Goal: Task Accomplishment & Management: Use online tool/utility

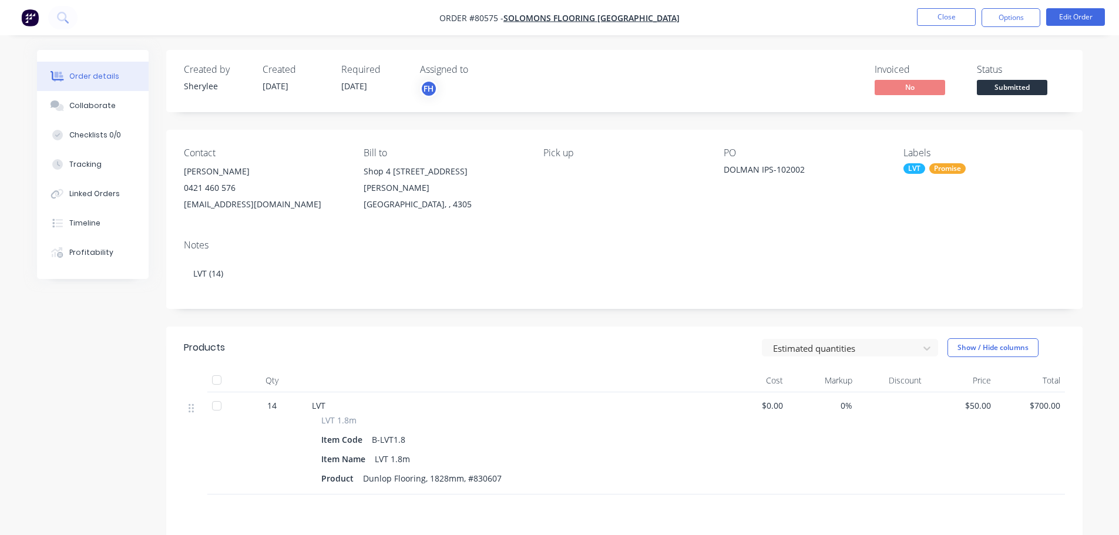
click at [957, 15] on button "Close" at bounding box center [946, 17] width 59 height 18
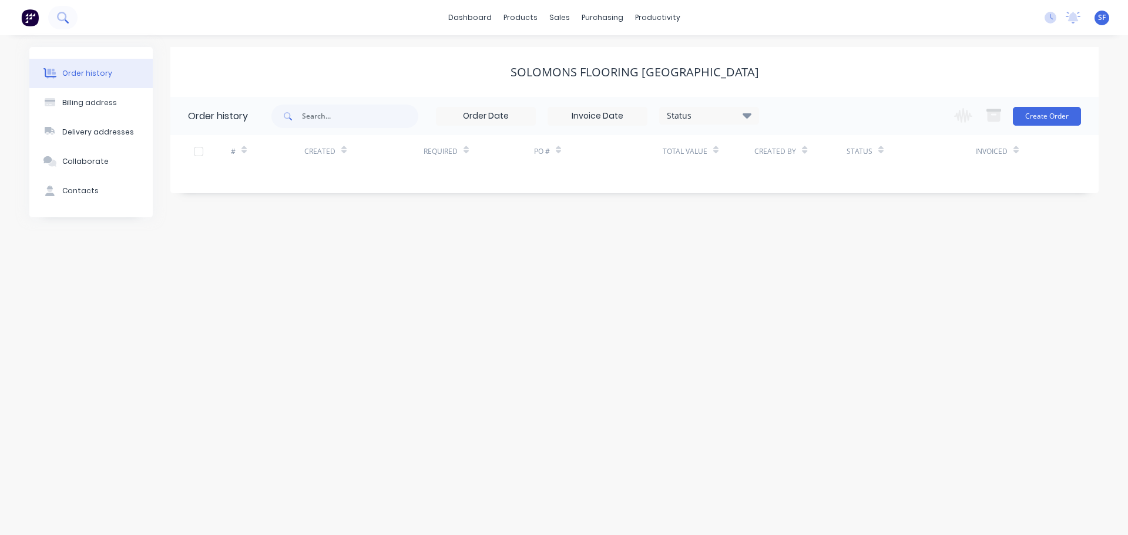
click at [68, 18] on icon at bounding box center [62, 17] width 11 height 11
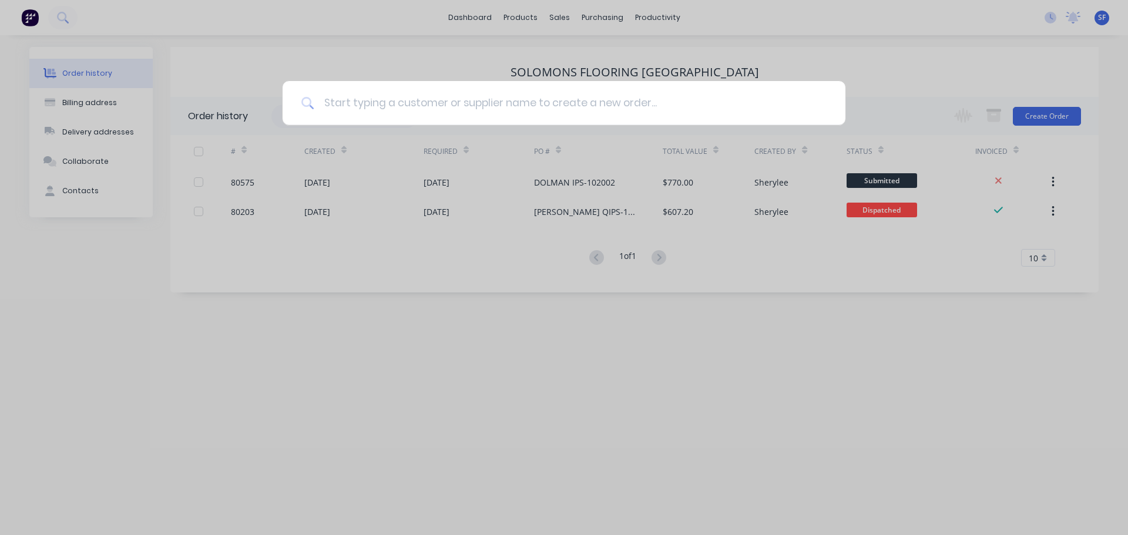
click at [372, 100] on input at bounding box center [570, 103] width 512 height 44
type input "carpet call"
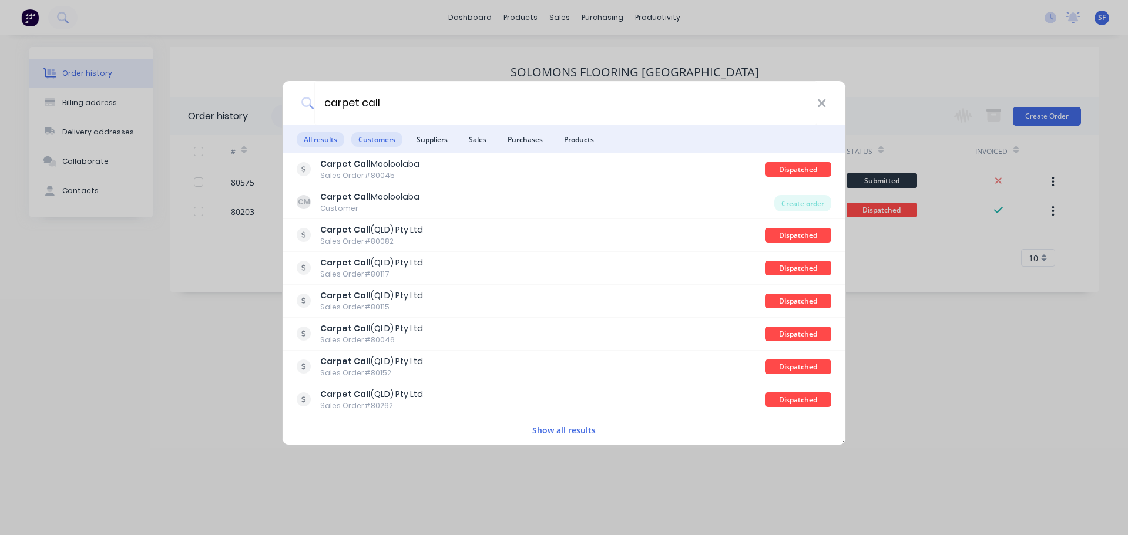
click at [376, 139] on span "Customers" at bounding box center [376, 139] width 51 height 15
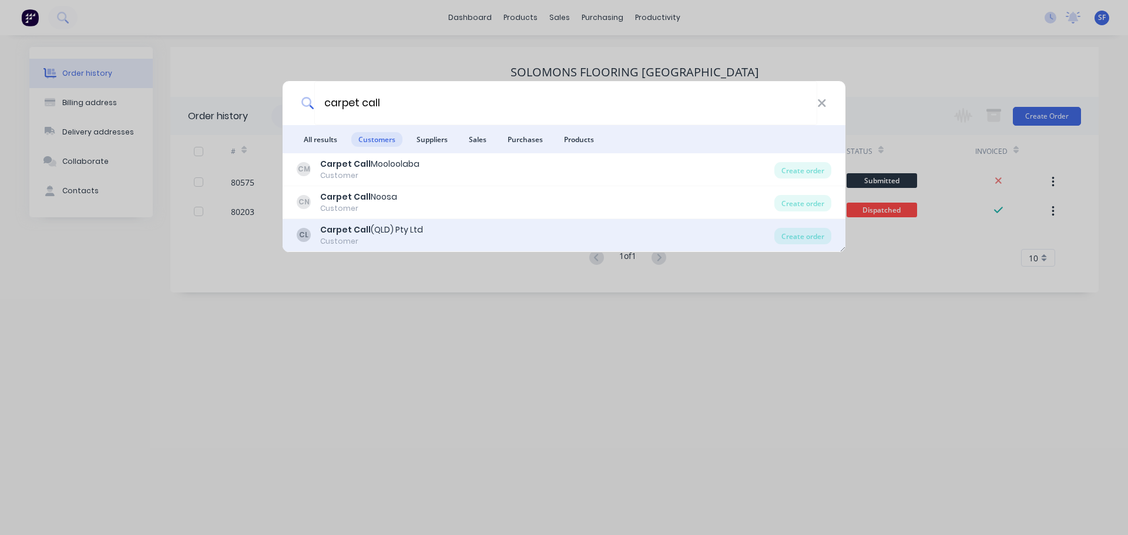
click at [383, 226] on div "Carpet Call (QLD) Pty Ltd" at bounding box center [371, 230] width 103 height 12
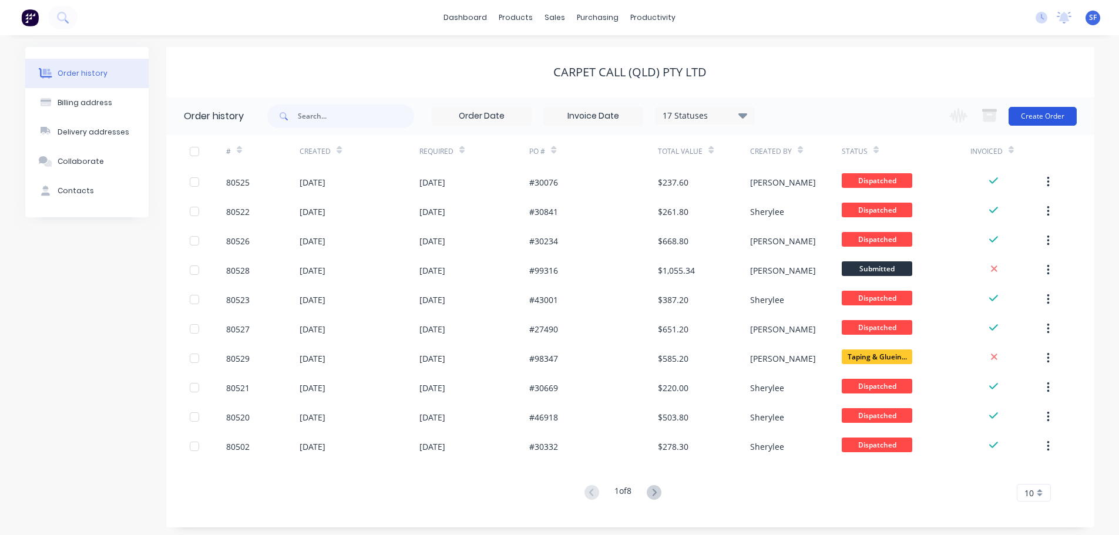
click at [1037, 113] on button "Create Order" at bounding box center [1042, 116] width 68 height 19
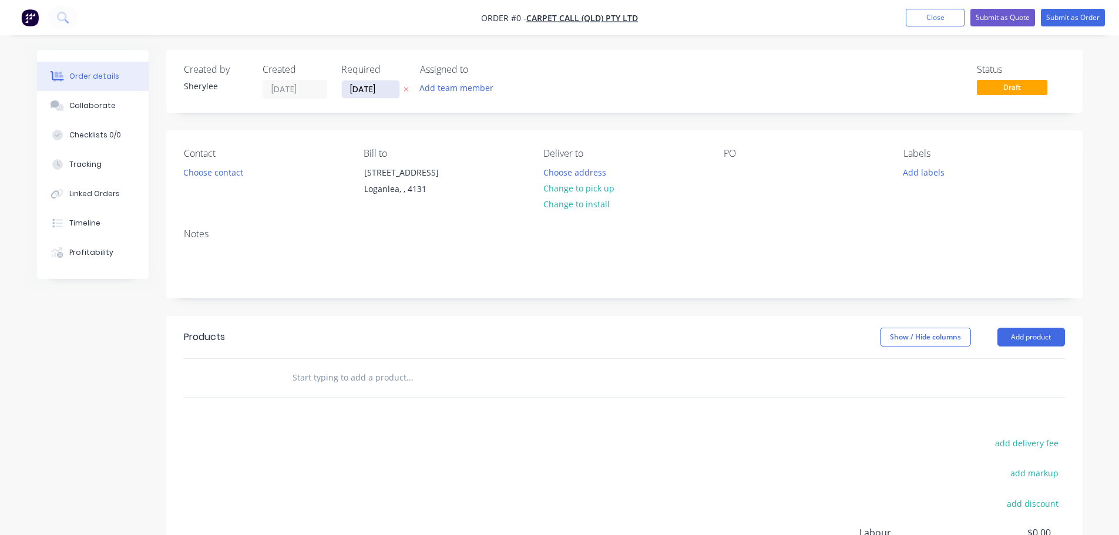
click at [382, 89] on input "[DATE]" at bounding box center [371, 89] width 58 height 18
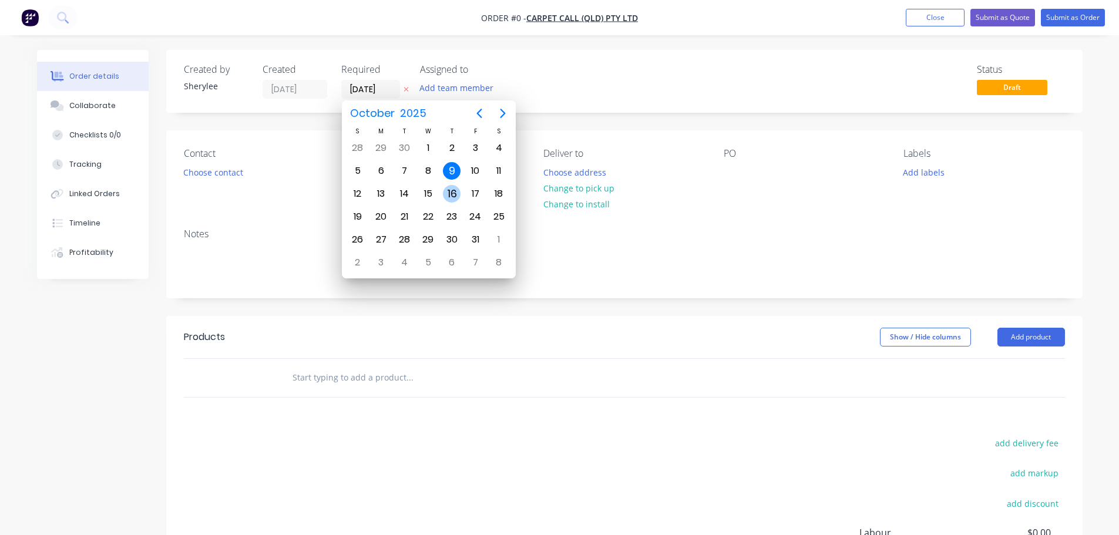
click at [445, 192] on div "16" at bounding box center [452, 194] width 18 height 18
type input "[DATE]"
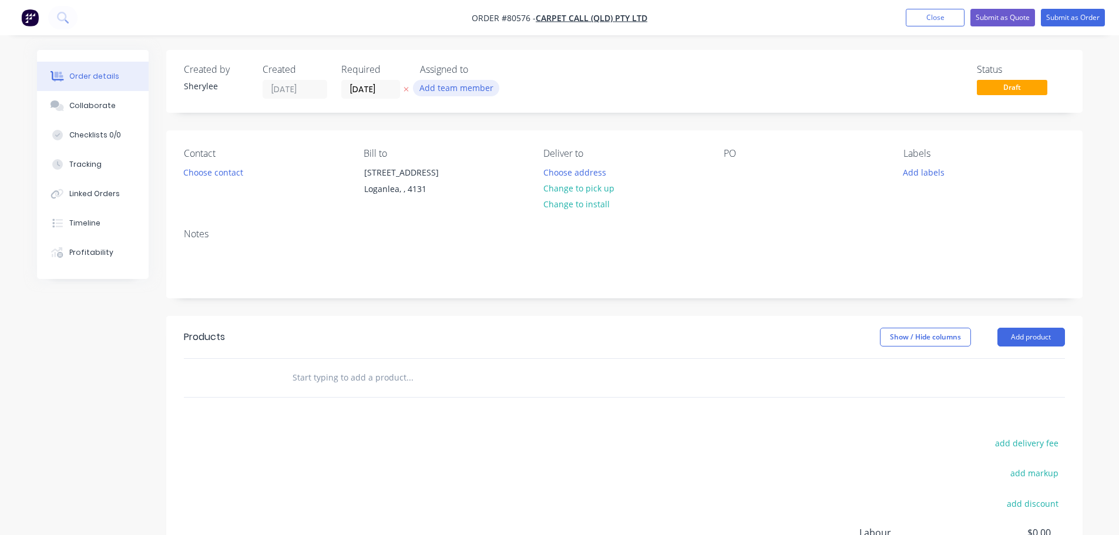
click at [459, 83] on button "Add team member" at bounding box center [456, 88] width 86 height 16
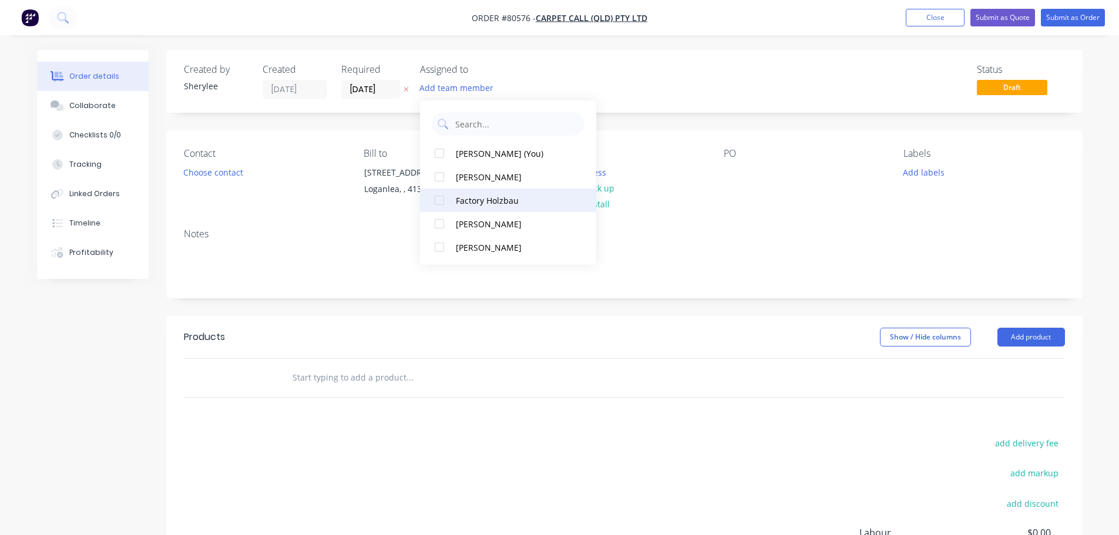
click at [438, 197] on div at bounding box center [439, 200] width 23 height 23
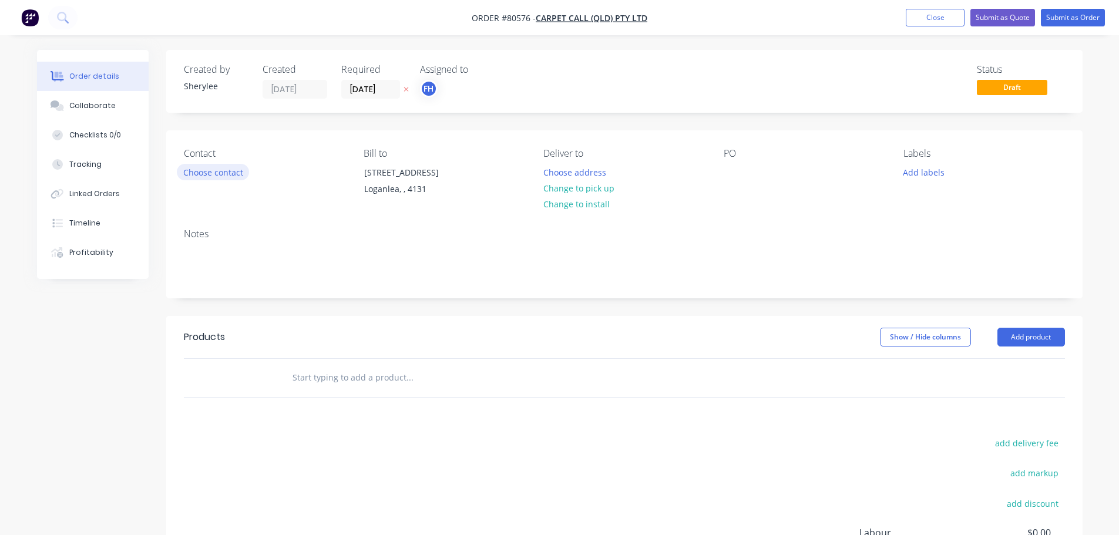
click at [219, 179] on button "Choose contact" at bounding box center [213, 172] width 72 height 16
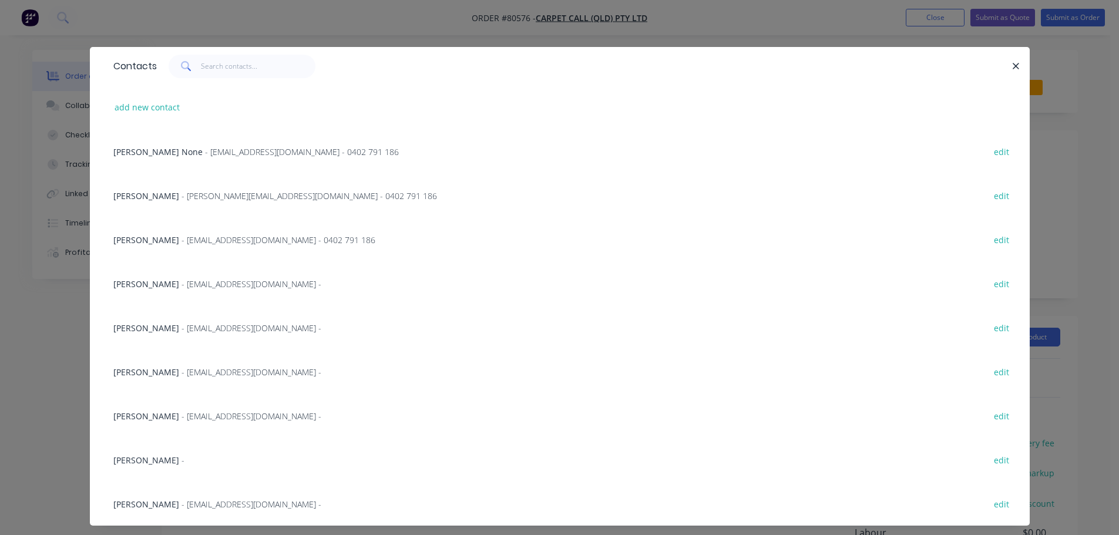
click at [203, 240] on span "- [EMAIL_ADDRESS][DOMAIN_NAME] - 0402 791 186" at bounding box center [278, 239] width 194 height 11
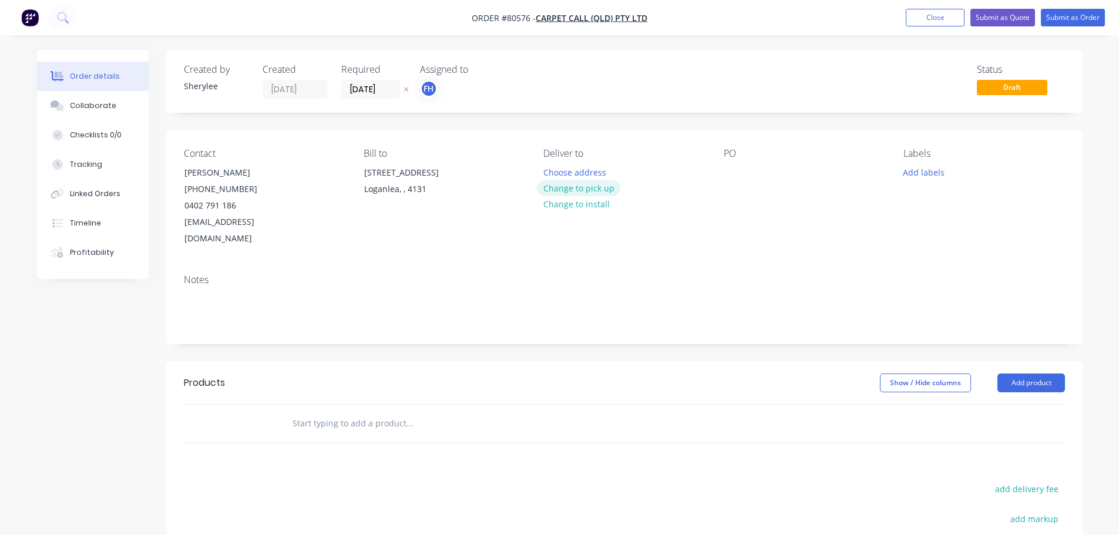
click at [566, 189] on button "Change to pick up" at bounding box center [578, 188] width 83 height 16
click at [745, 175] on div "PO" at bounding box center [803, 197] width 161 height 99
click at [729, 172] on div at bounding box center [732, 172] width 19 height 17
click at [914, 175] on button "Add labels" at bounding box center [924, 172] width 54 height 16
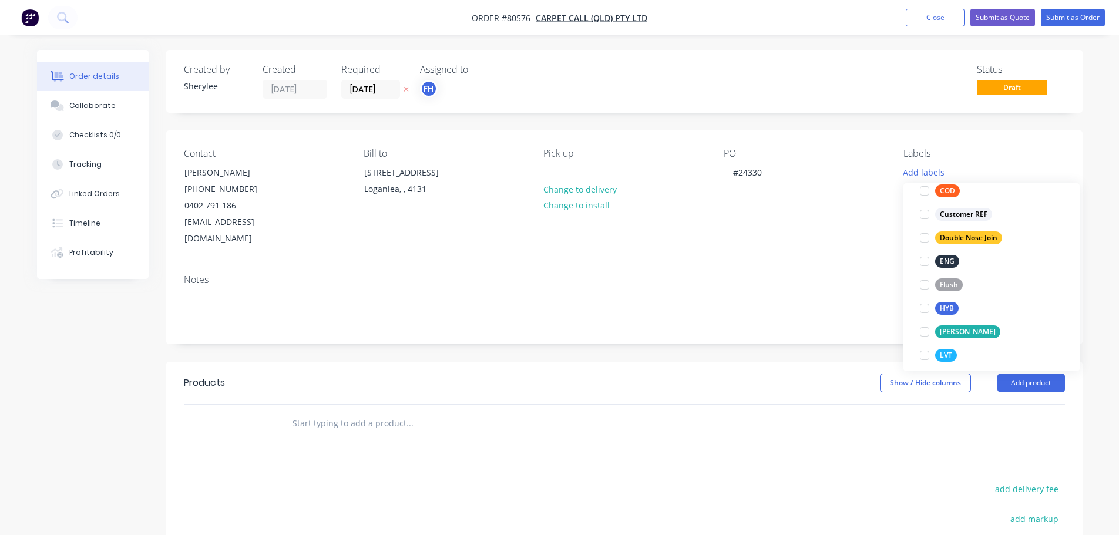
scroll to position [117, 0]
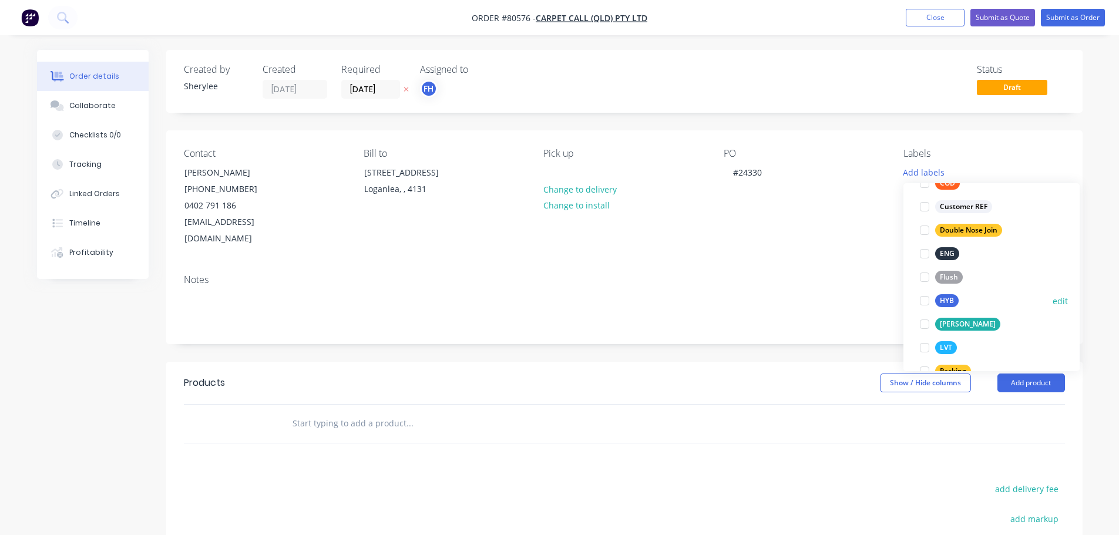
click at [924, 304] on div at bounding box center [924, 300] width 23 height 23
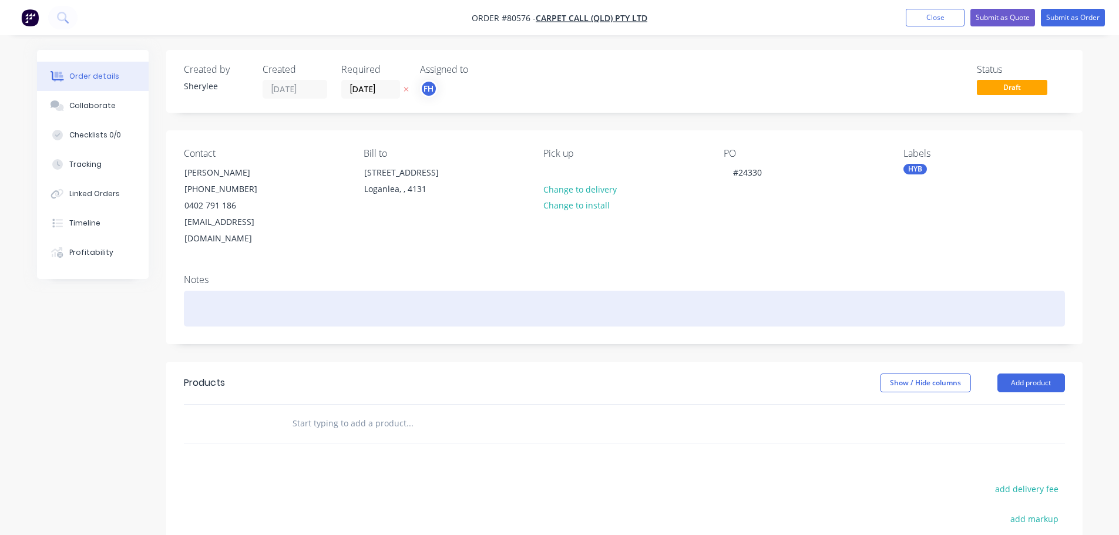
click at [288, 293] on div at bounding box center [624, 309] width 881 height 36
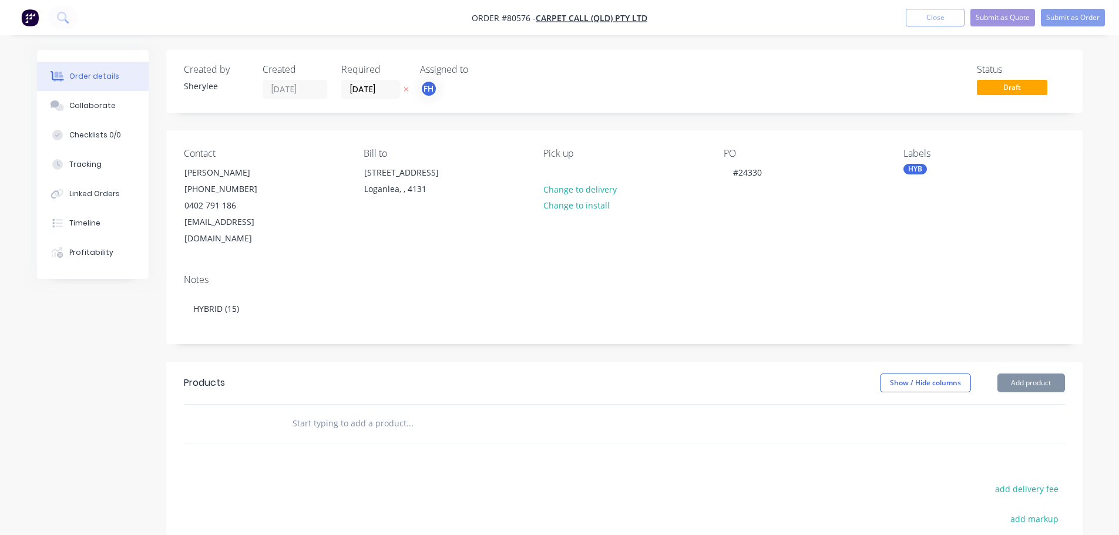
click at [330, 412] on input "text" at bounding box center [409, 423] width 235 height 23
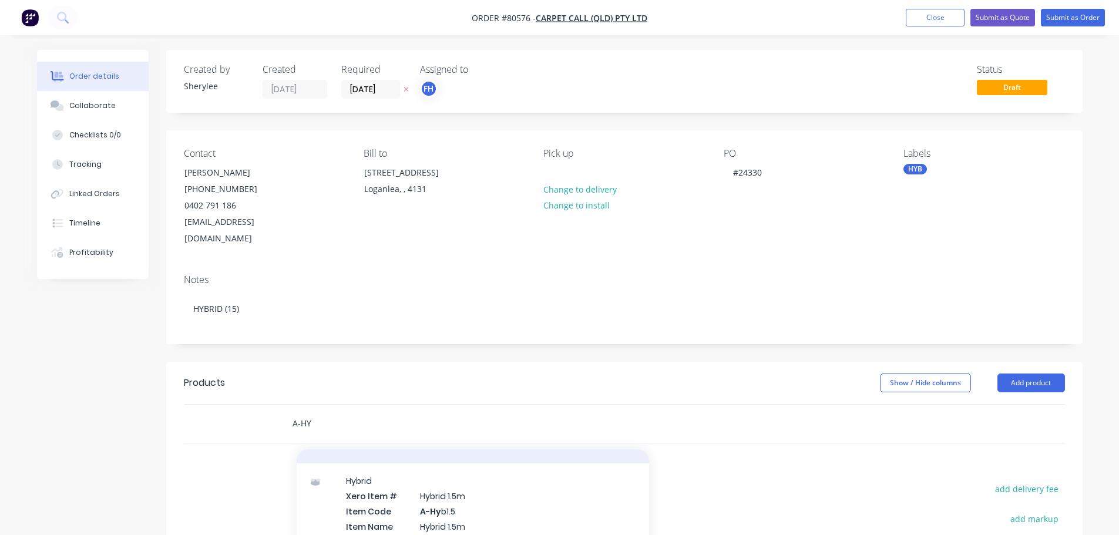
scroll to position [294, 0]
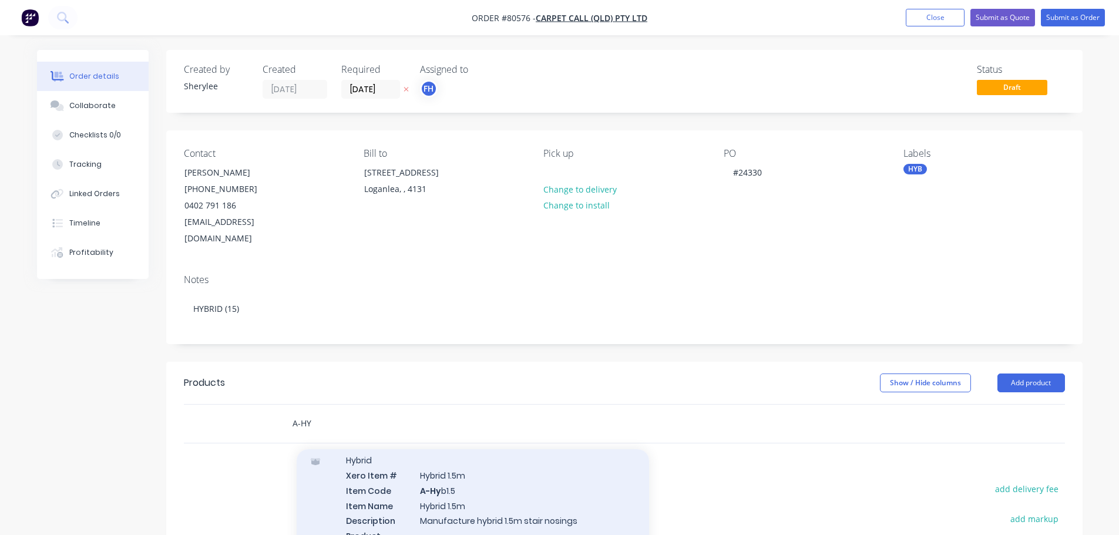
type input "A-HY"
click at [484, 472] on div "Hybrid Xero Item # Hybrid 1.5m Item Code A-Hy b1.5 Item Name Hybrid 1.5m Descri…" at bounding box center [473, 505] width 352 height 125
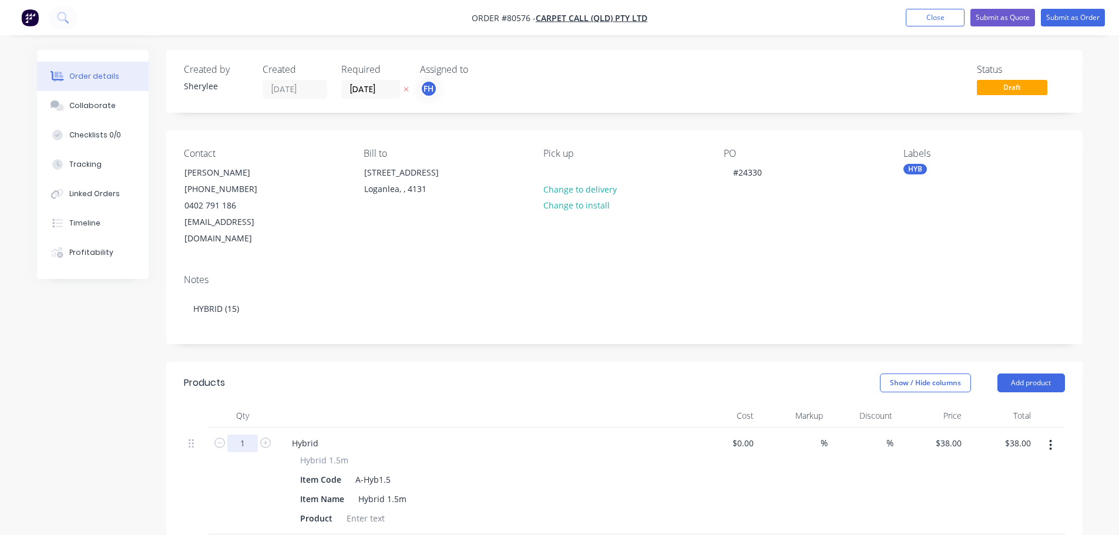
click at [246, 435] on input "1" at bounding box center [242, 444] width 31 height 18
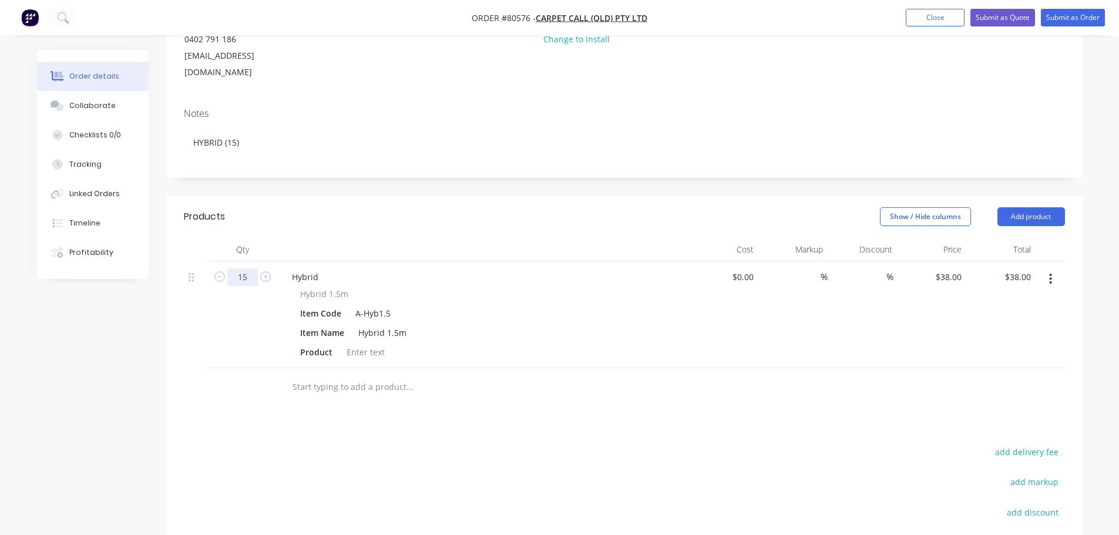
scroll to position [176, 0]
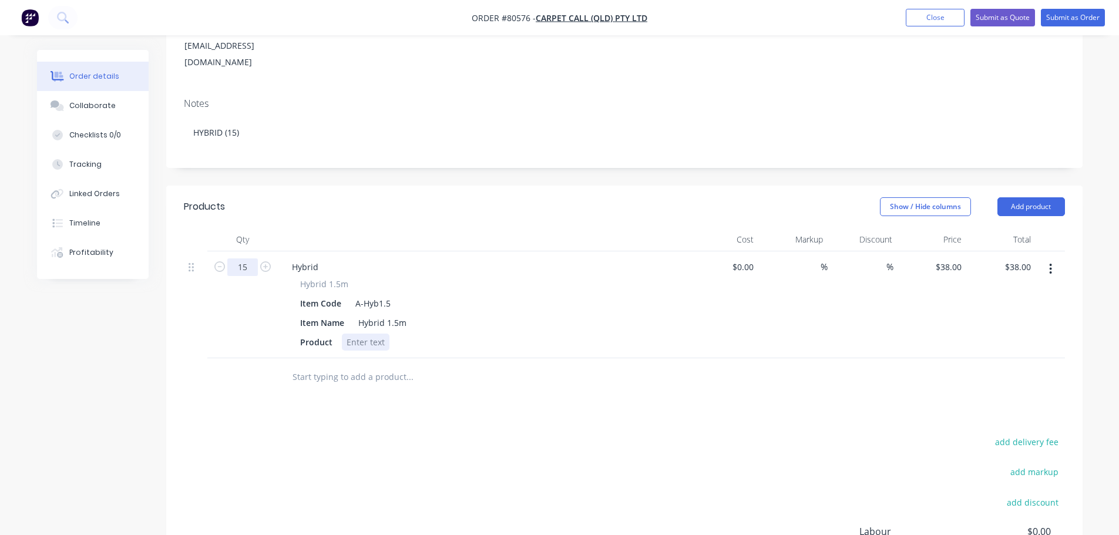
type input "15"
type input "$570.00"
click at [350, 334] on div at bounding box center [366, 342] width 48 height 17
click at [355, 334] on div at bounding box center [366, 342] width 48 height 17
click at [1075, 14] on button "Submit as Order" at bounding box center [1073, 18] width 64 height 18
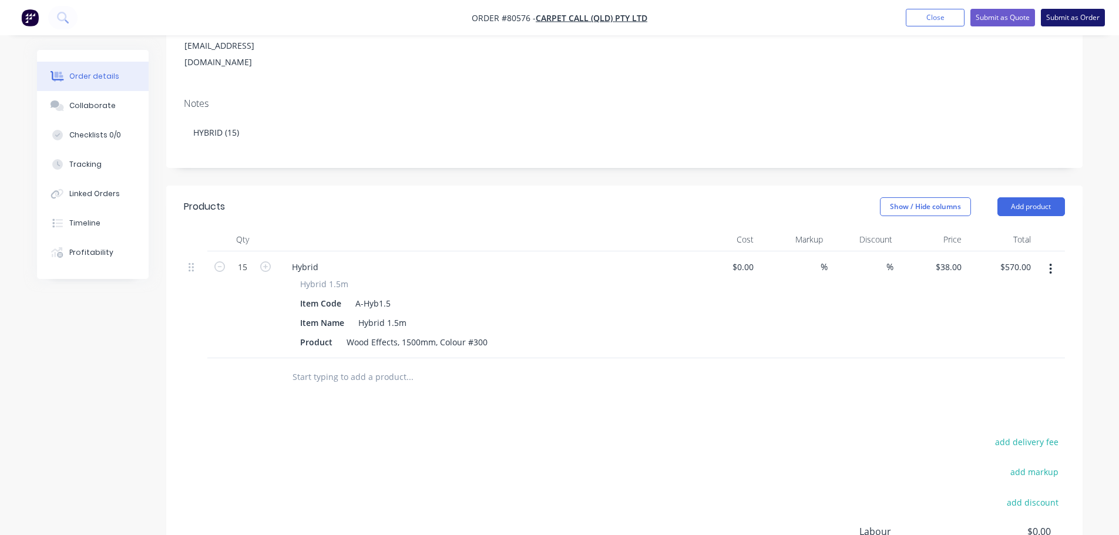
scroll to position [0, 0]
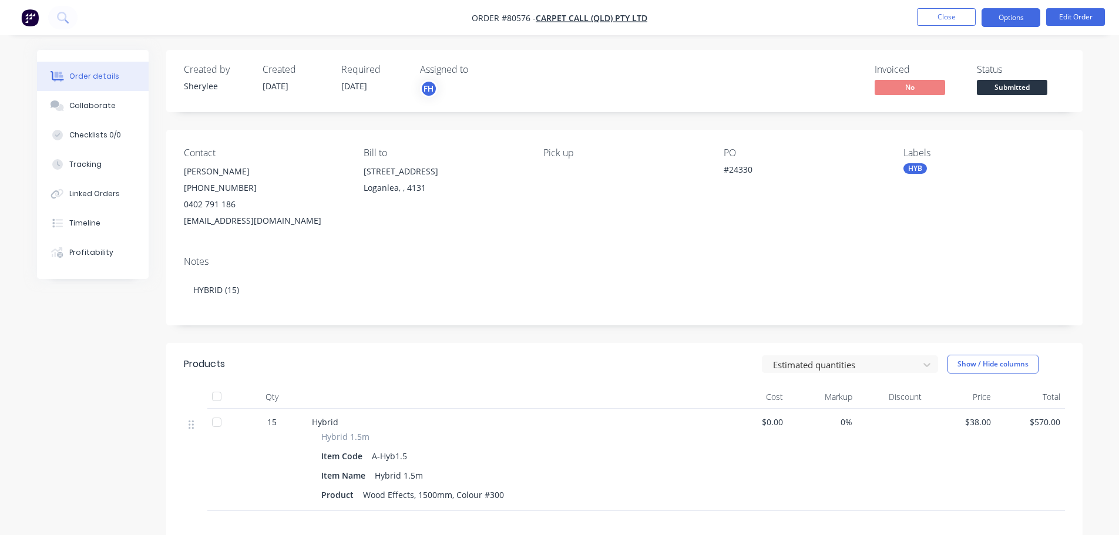
click at [1032, 15] on button "Options" at bounding box center [1010, 17] width 59 height 19
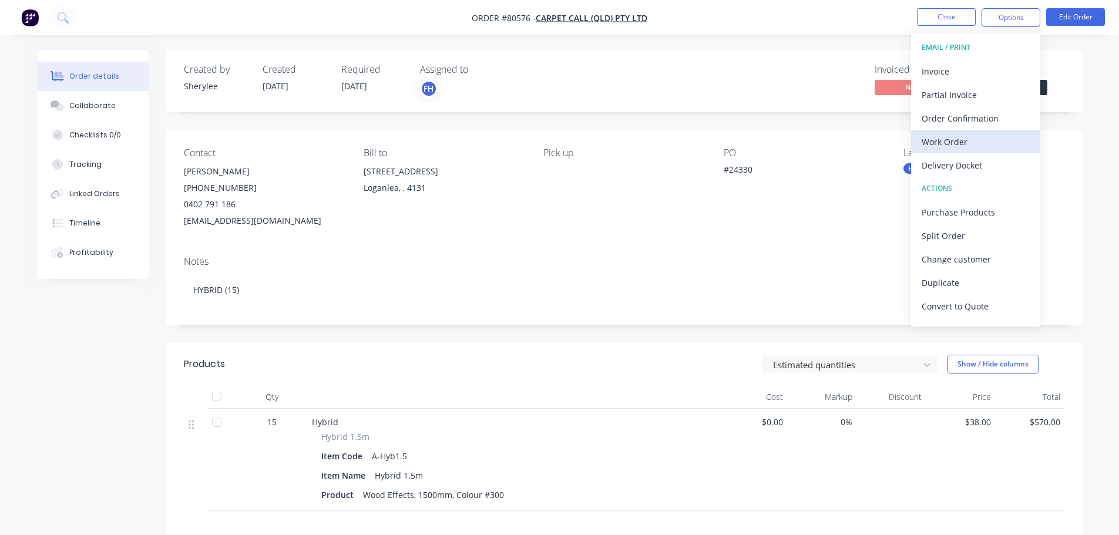
click at [966, 138] on div "Work Order" at bounding box center [975, 141] width 108 height 17
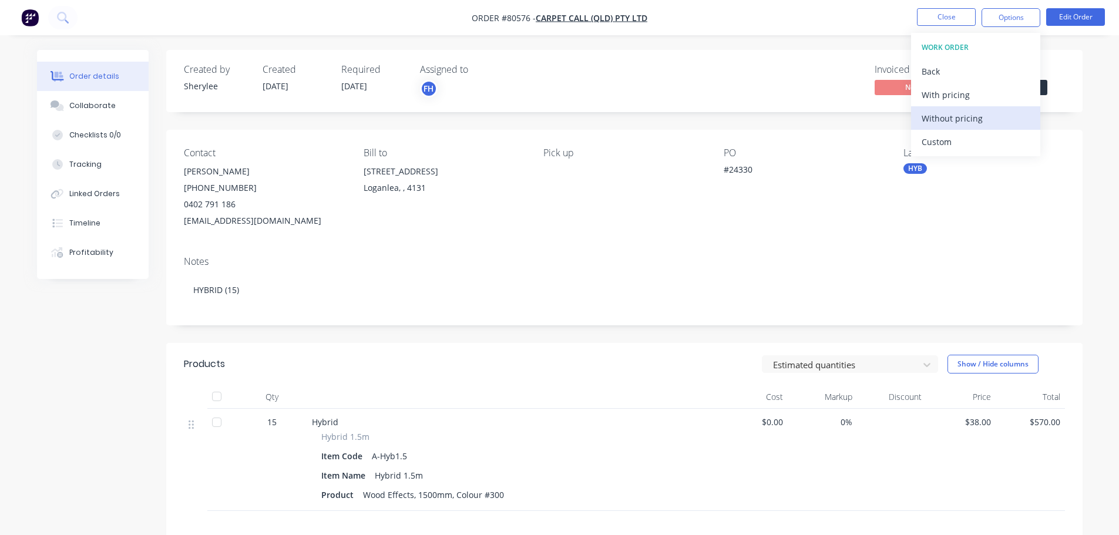
click at [965, 123] on div "Without pricing" at bounding box center [975, 118] width 108 height 17
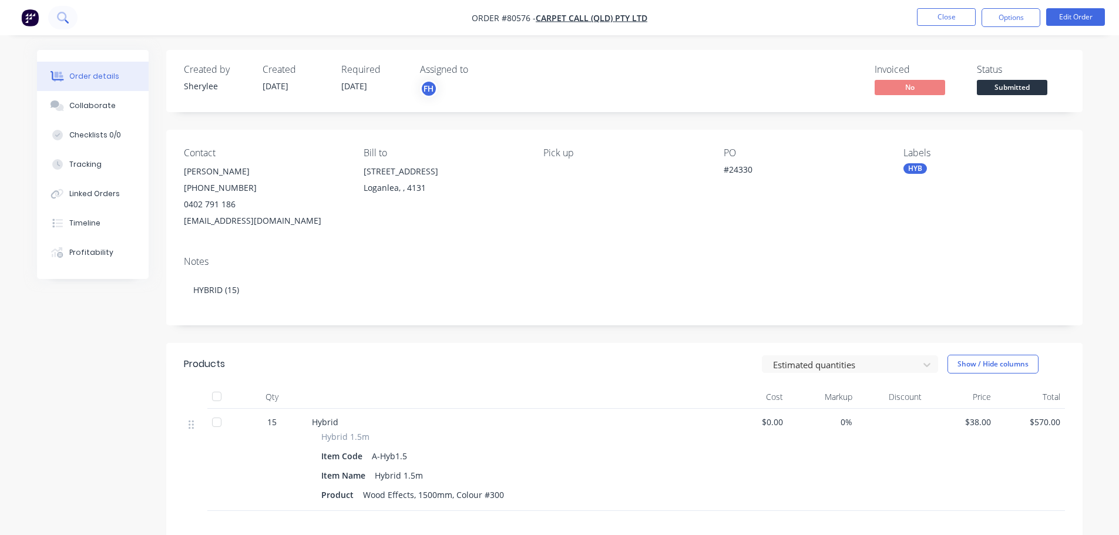
click at [63, 14] on icon at bounding box center [62, 17] width 11 height 11
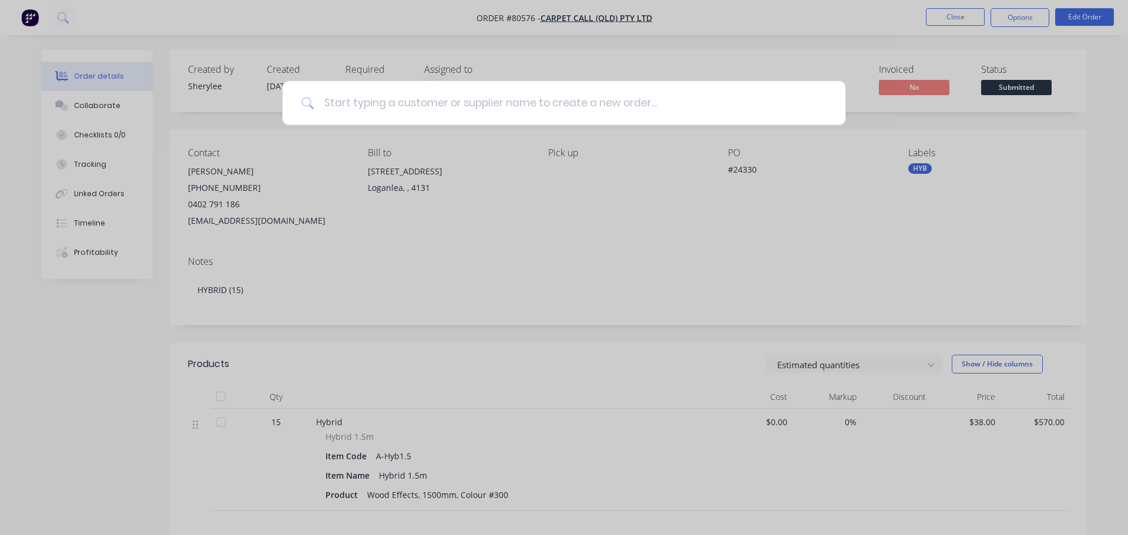
click at [342, 105] on input at bounding box center [570, 103] width 512 height 44
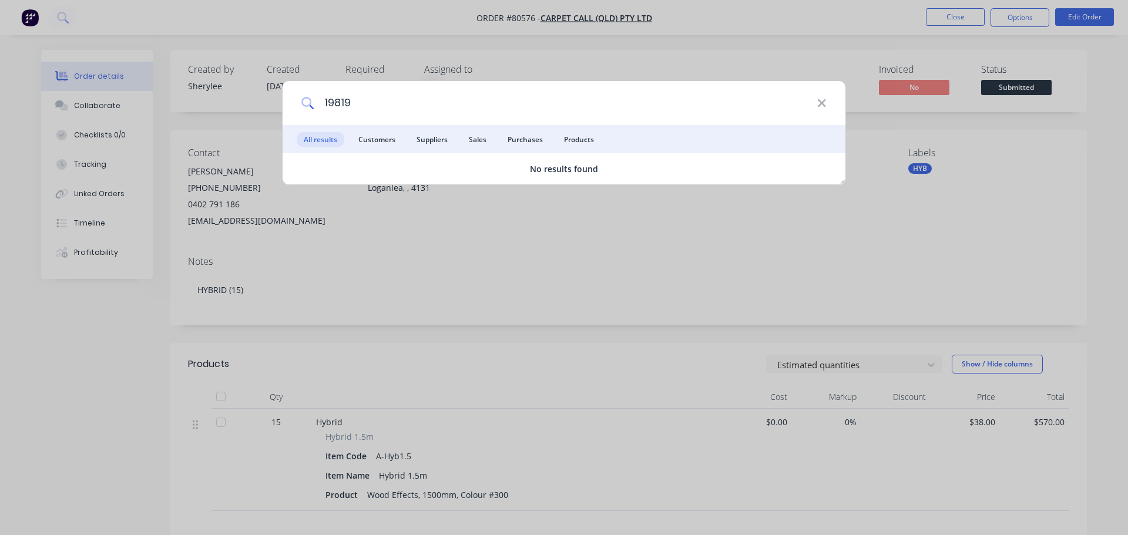
drag, startPoint x: 361, startPoint y: 97, endPoint x: 309, endPoint y: 106, distance: 51.8
click at [309, 106] on div "19819" at bounding box center [563, 103] width 563 height 44
type input "1075"
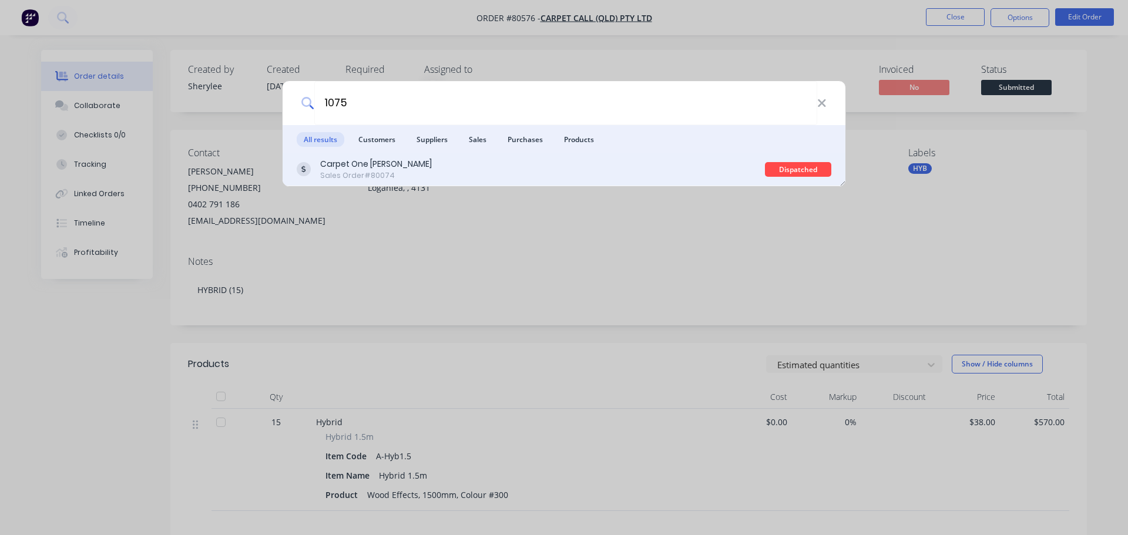
click at [409, 169] on div "Carpet One [PERSON_NAME] Sales Order #80074" at bounding box center [531, 169] width 468 height 23
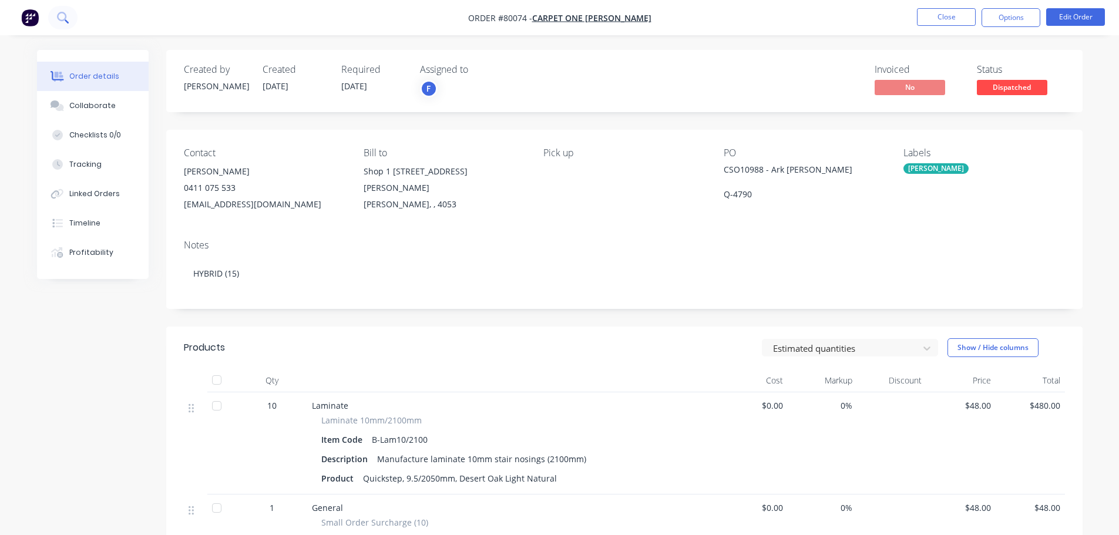
click at [65, 16] on icon at bounding box center [61, 16] width 9 height 9
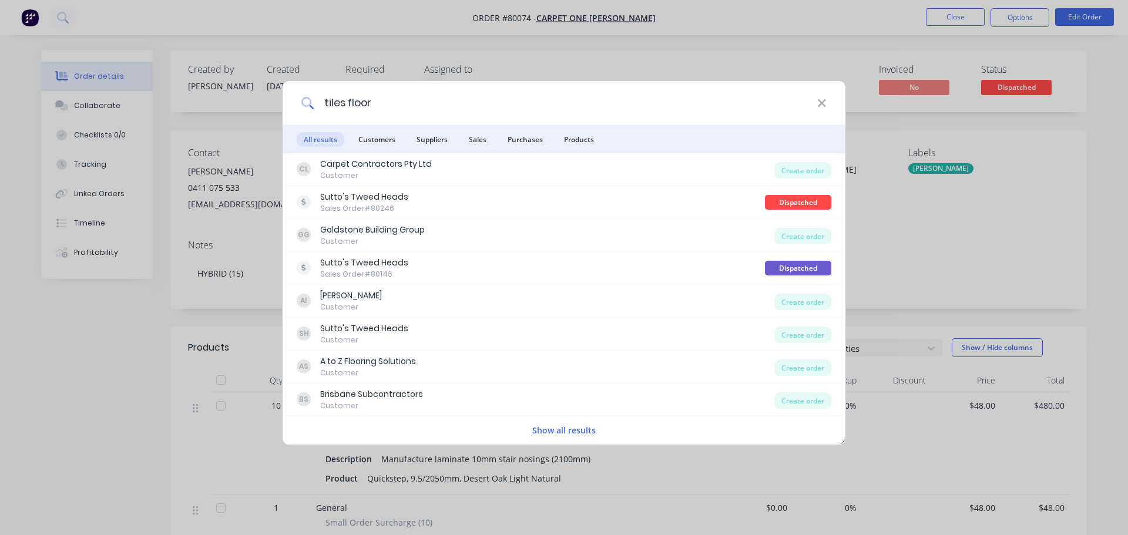
type input "tiles floor"
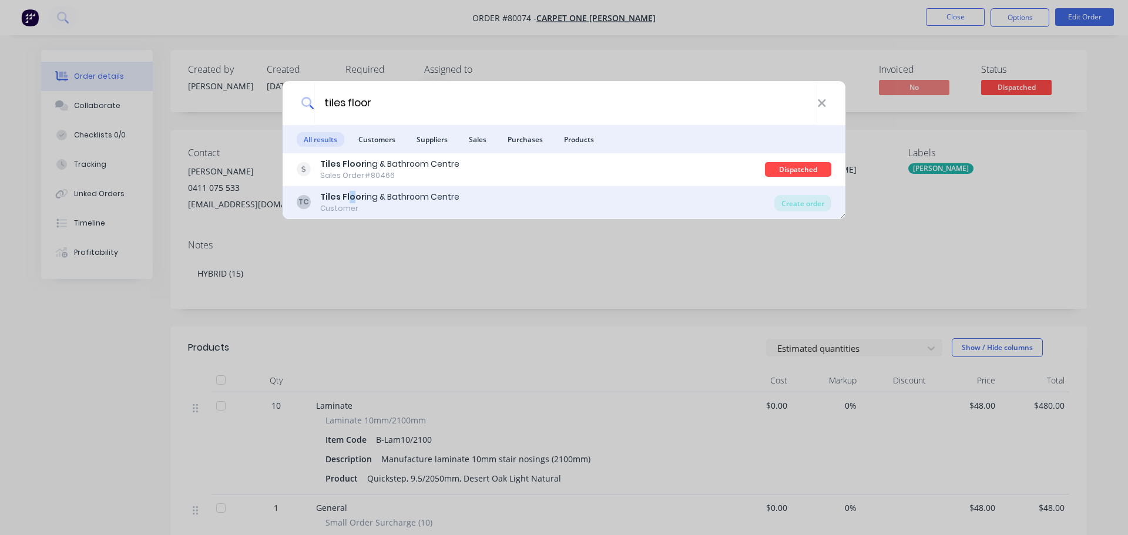
click at [350, 198] on b "Tiles Floor" at bounding box center [342, 197] width 45 height 12
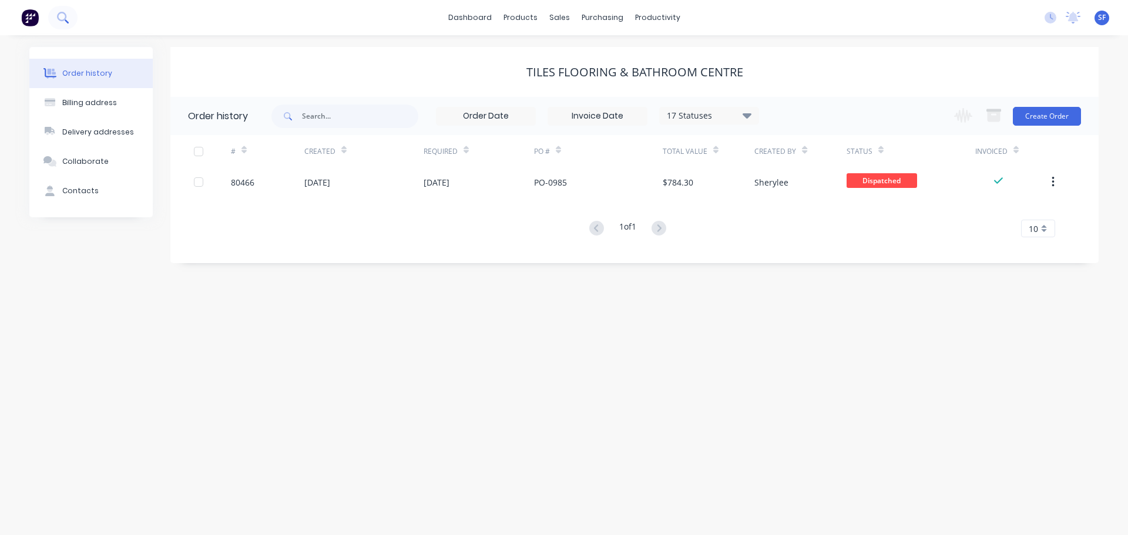
click at [59, 10] on button at bounding box center [62, 17] width 29 height 23
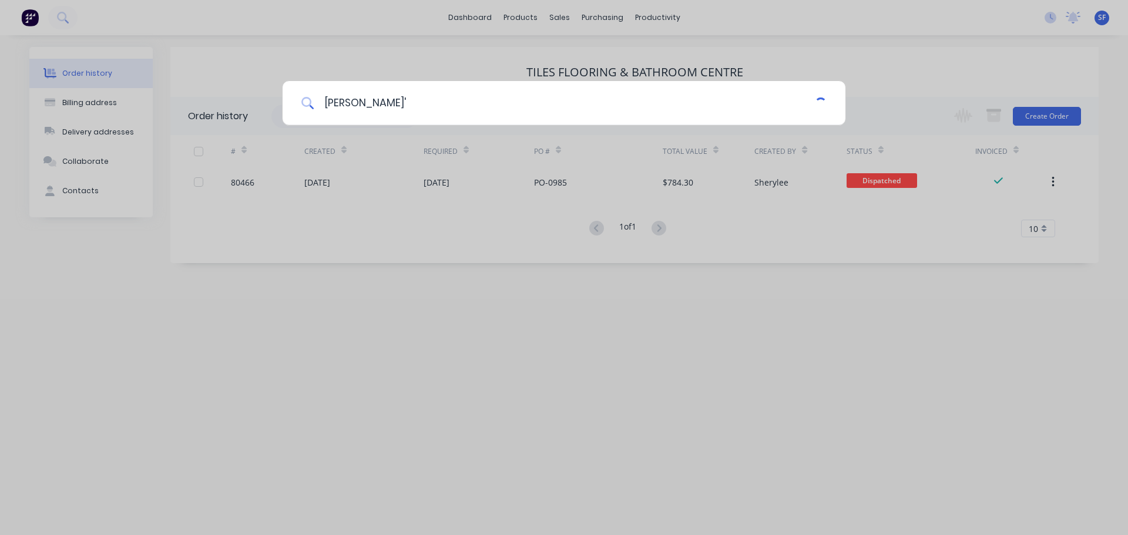
type input "[PERSON_NAME]"
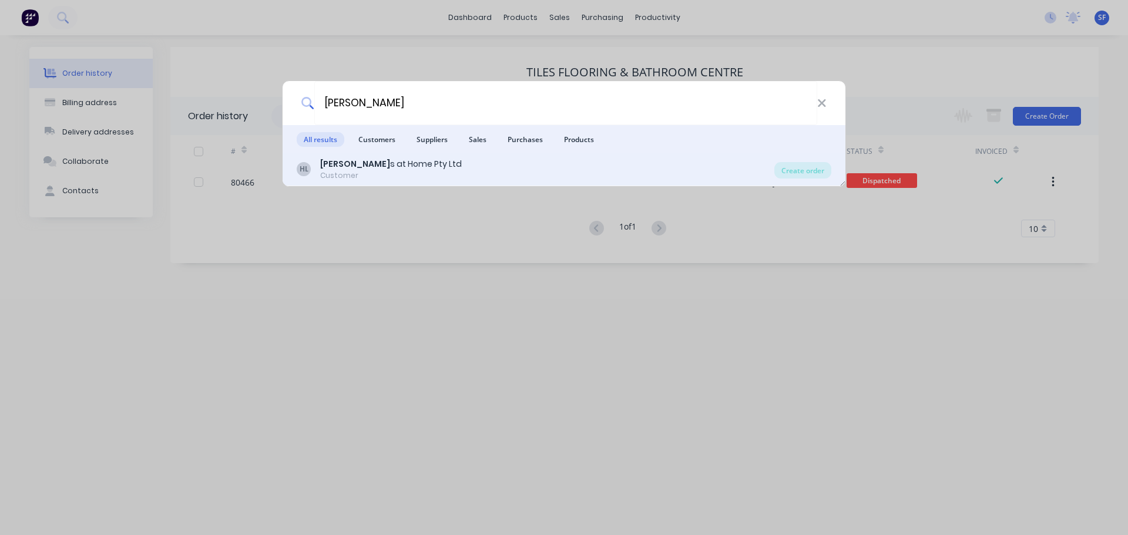
click at [352, 165] on b "[PERSON_NAME]" at bounding box center [355, 164] width 70 height 12
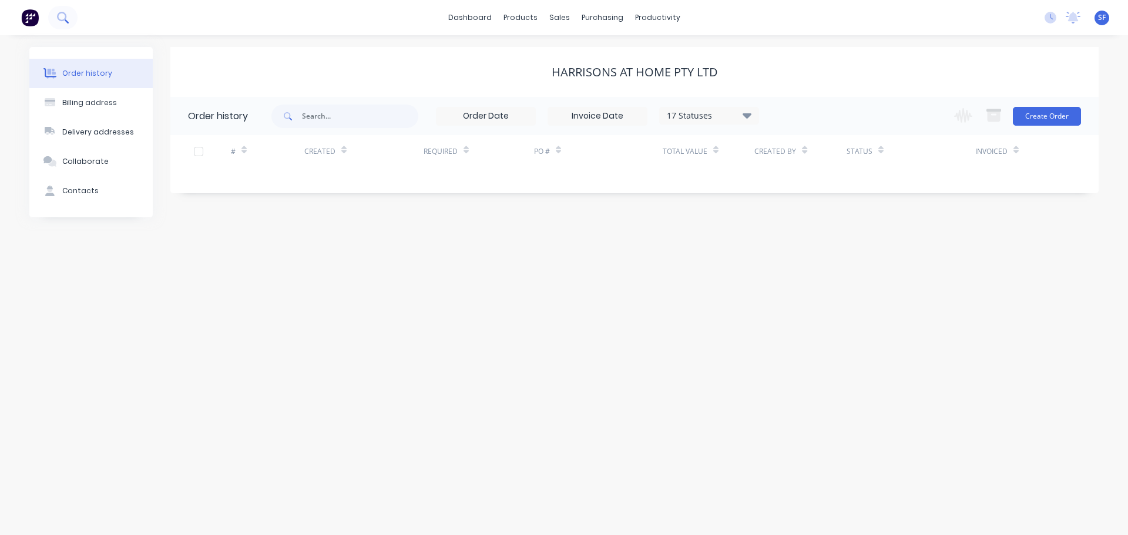
click at [65, 15] on icon at bounding box center [62, 17] width 11 height 11
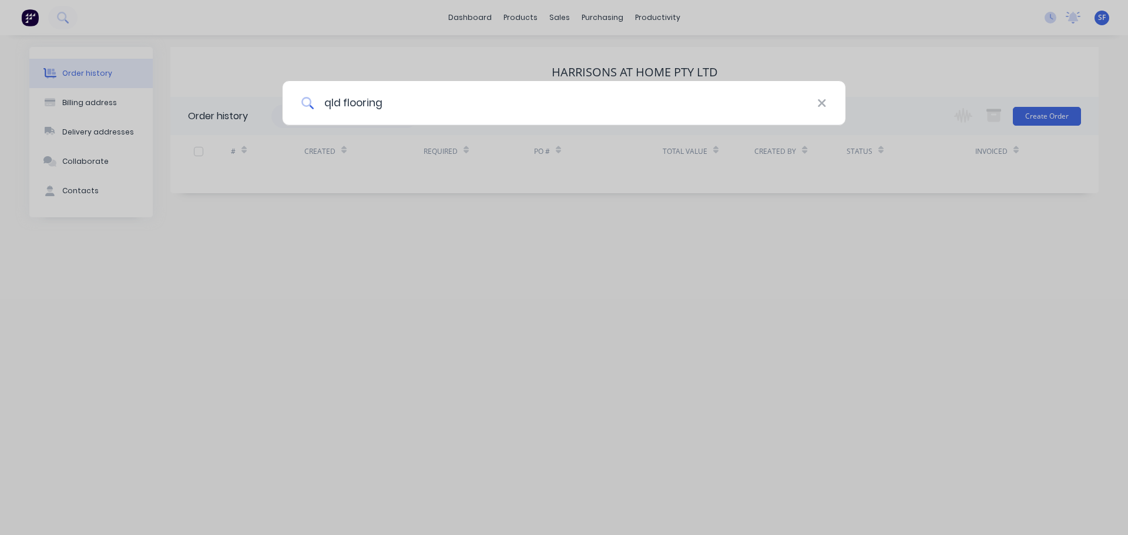
type input "qld flooring"
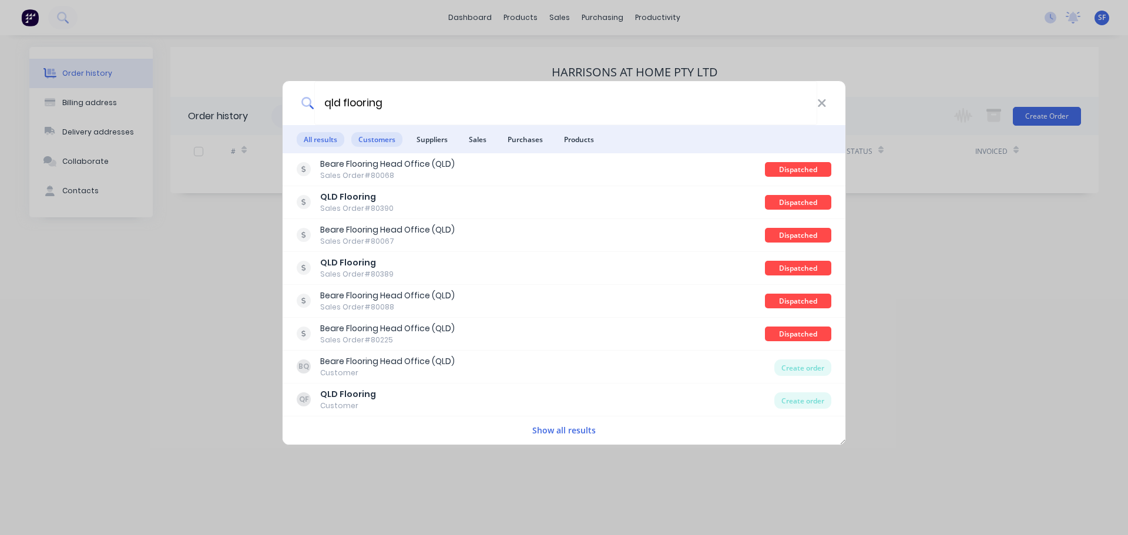
click at [375, 135] on span "Customers" at bounding box center [376, 139] width 51 height 15
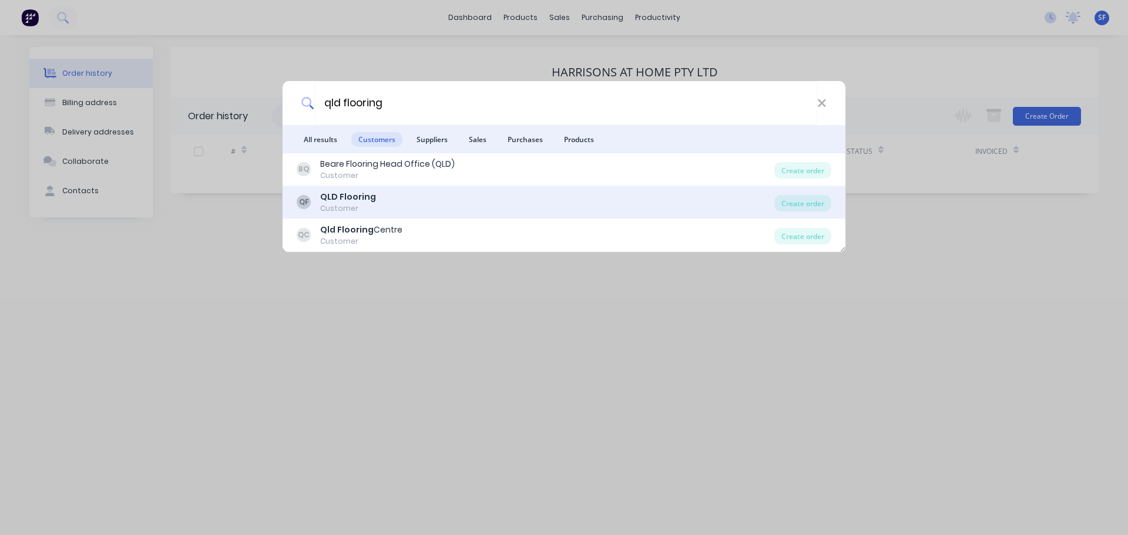
click at [376, 208] on div "QF QLD Flooring Customer" at bounding box center [535, 202] width 477 height 23
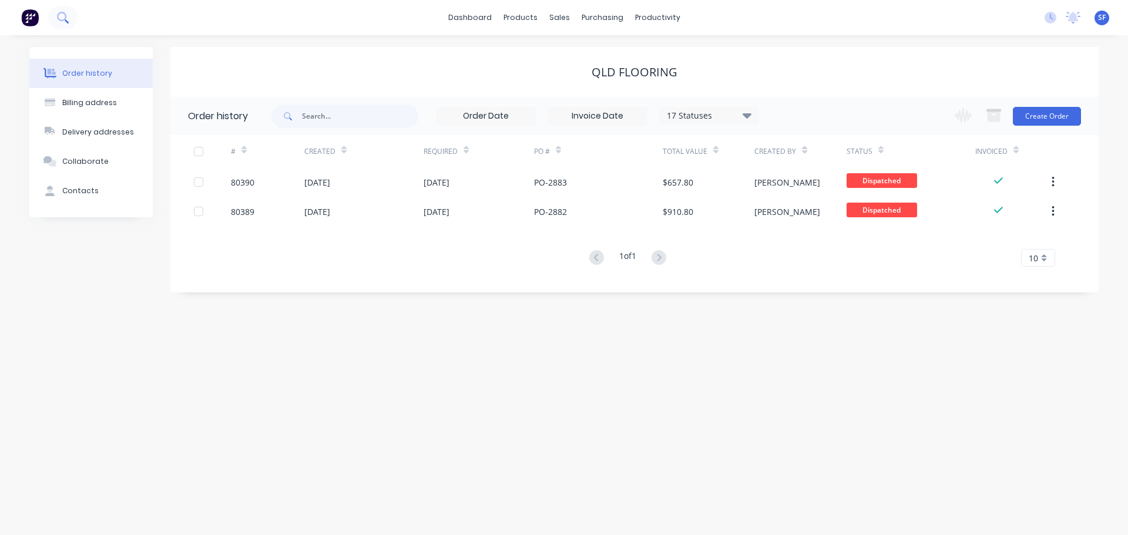
click at [65, 17] on icon at bounding box center [61, 16] width 9 height 9
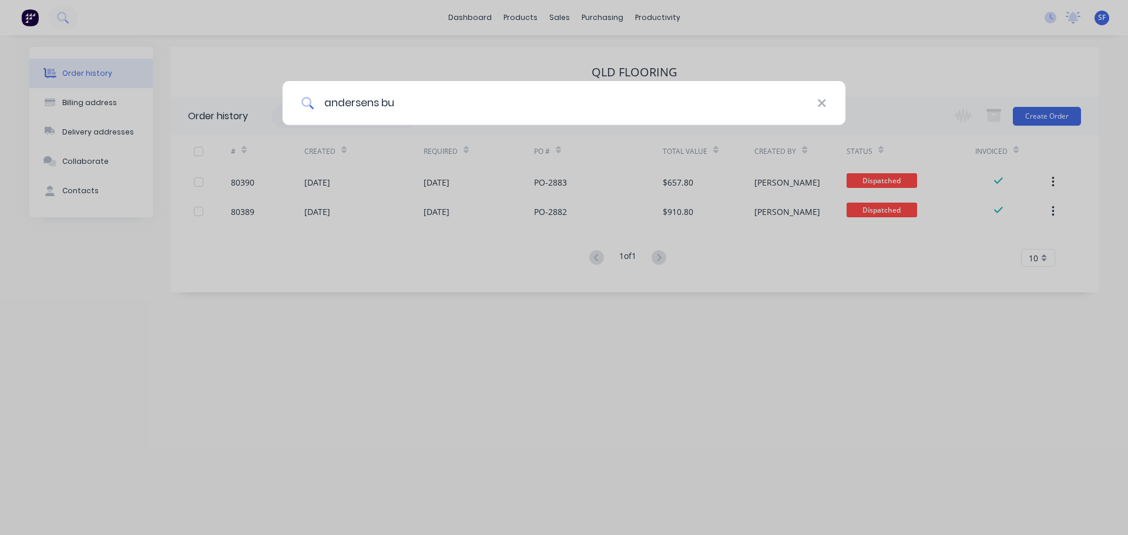
type input "andersens bu"
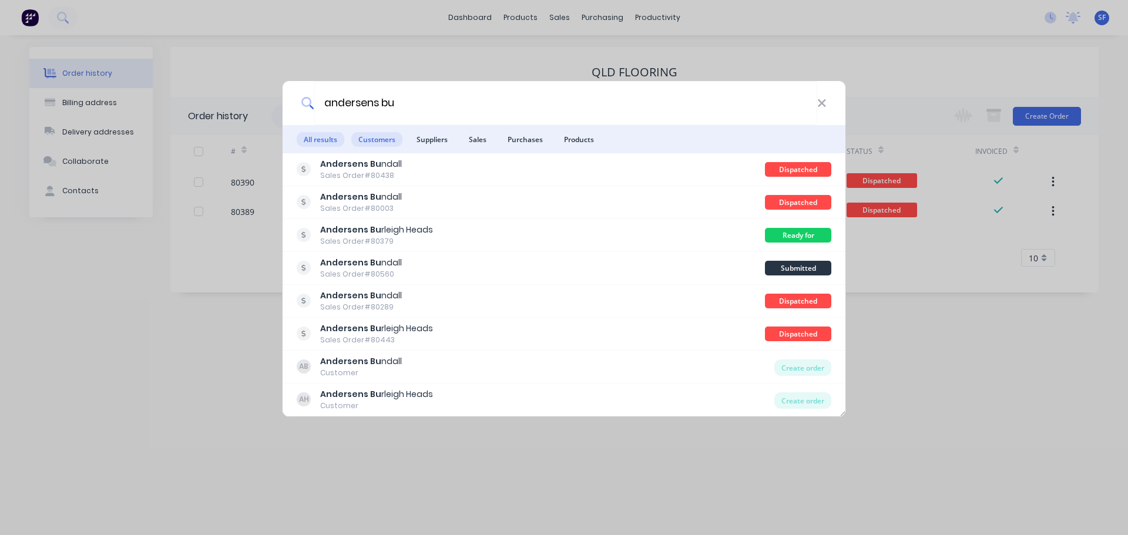
click at [385, 139] on span "Customers" at bounding box center [376, 139] width 51 height 15
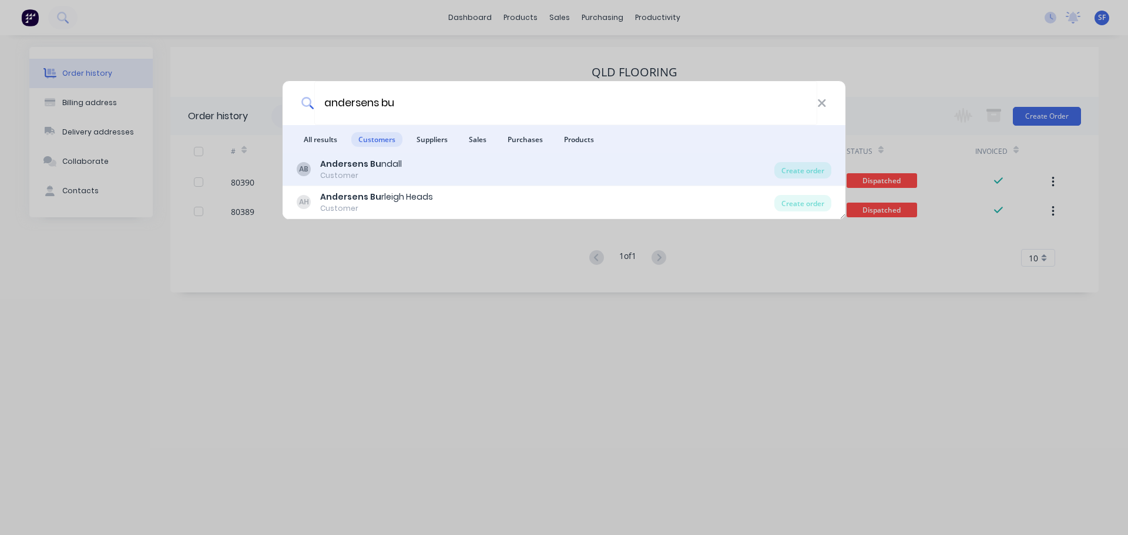
click at [386, 176] on div "Customer" at bounding box center [361, 175] width 82 height 11
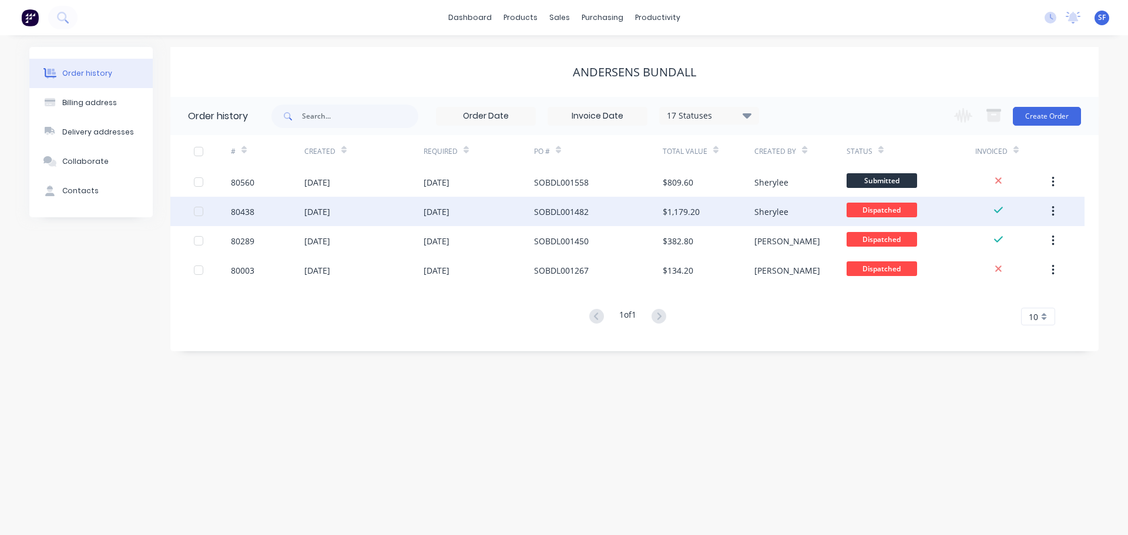
click at [543, 211] on div "SOBDL001482" at bounding box center [561, 212] width 55 height 12
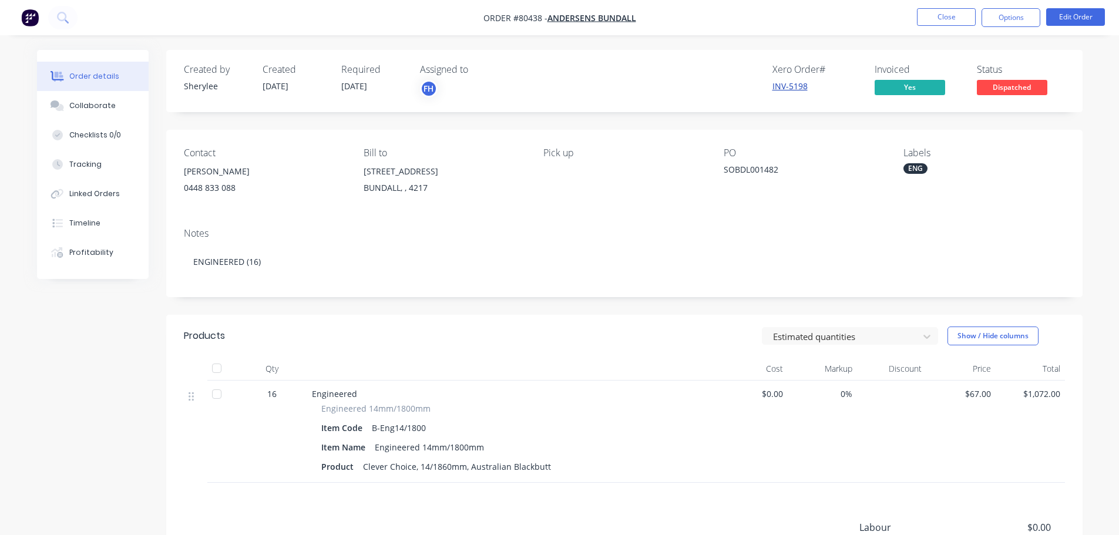
click at [783, 88] on link "INV-5198" at bounding box center [789, 85] width 35 height 11
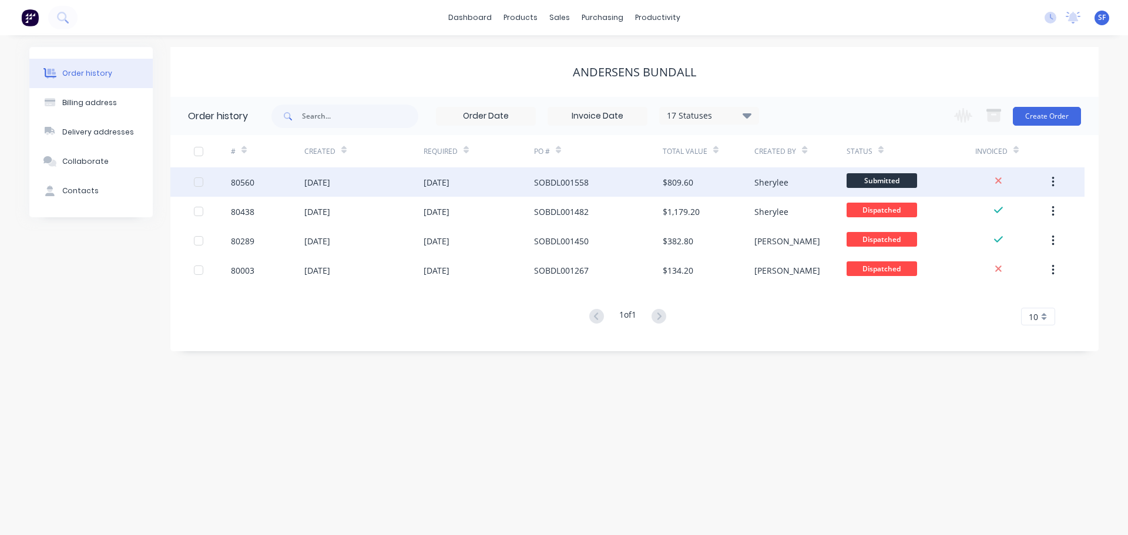
click at [484, 185] on div "[DATE]" at bounding box center [478, 181] width 110 height 29
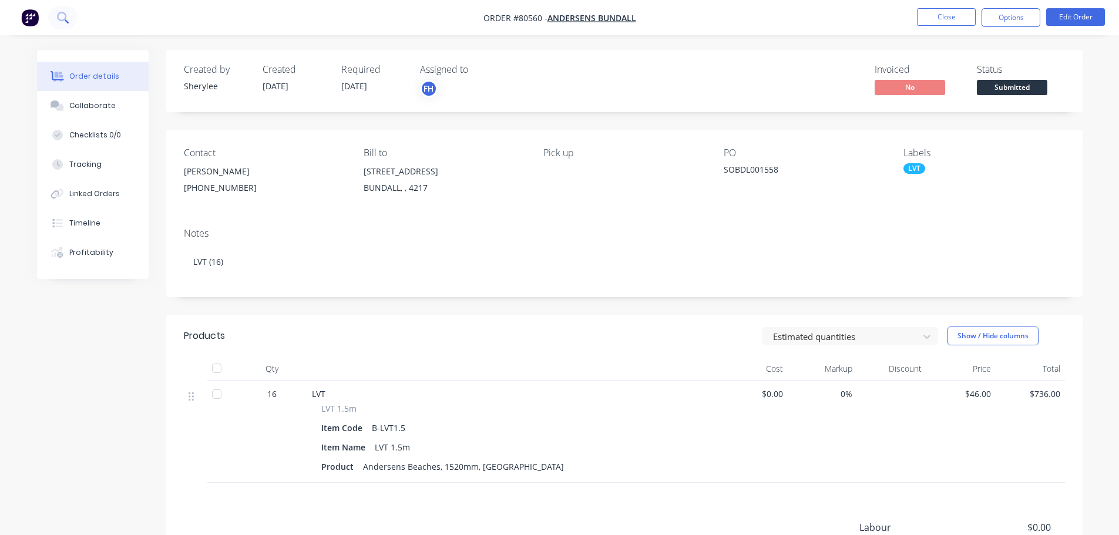
click at [56, 17] on button at bounding box center [62, 17] width 29 height 23
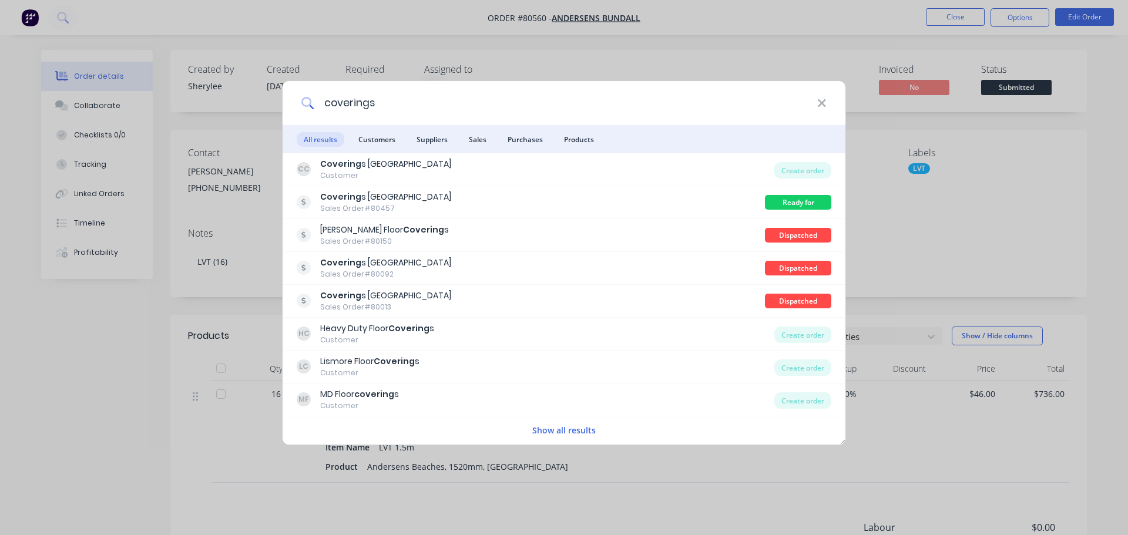
type input "coverings"
click at [373, 139] on span "Customers" at bounding box center [376, 139] width 51 height 15
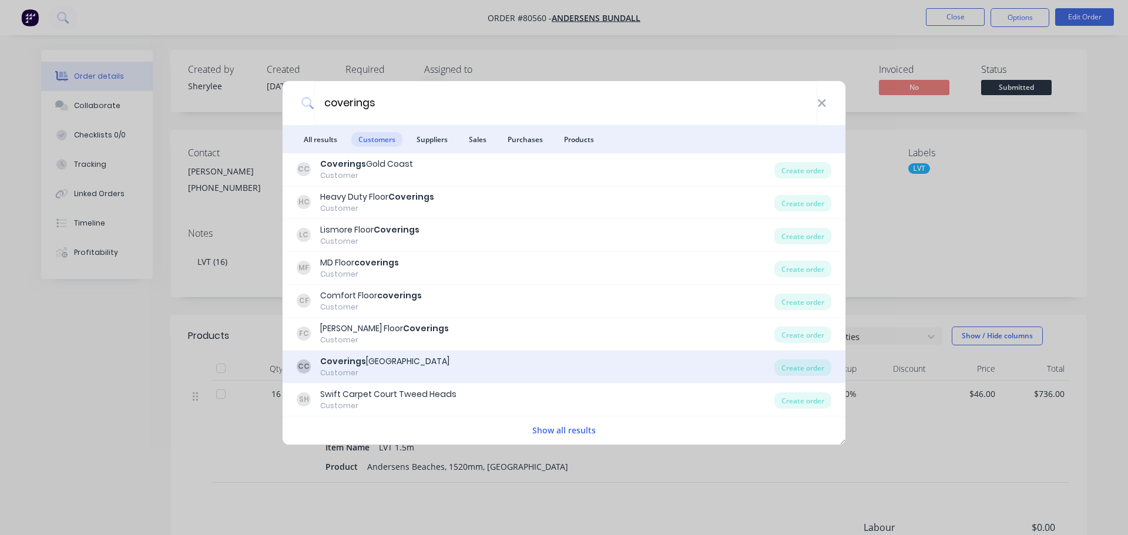
click at [388, 362] on div "Coverings [GEOGRAPHIC_DATA]" at bounding box center [384, 361] width 129 height 12
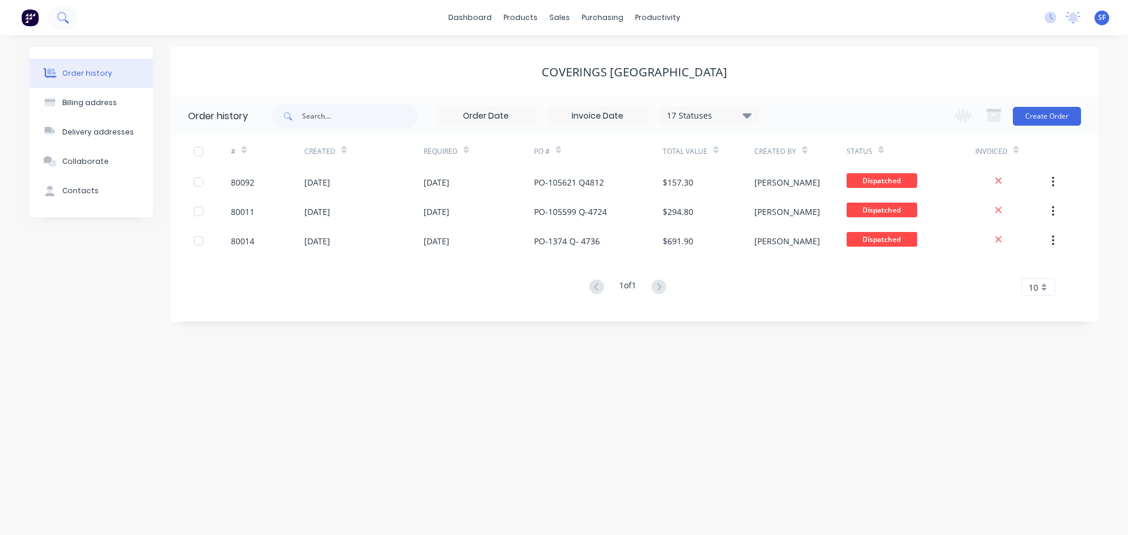
click at [70, 15] on button at bounding box center [62, 17] width 29 height 23
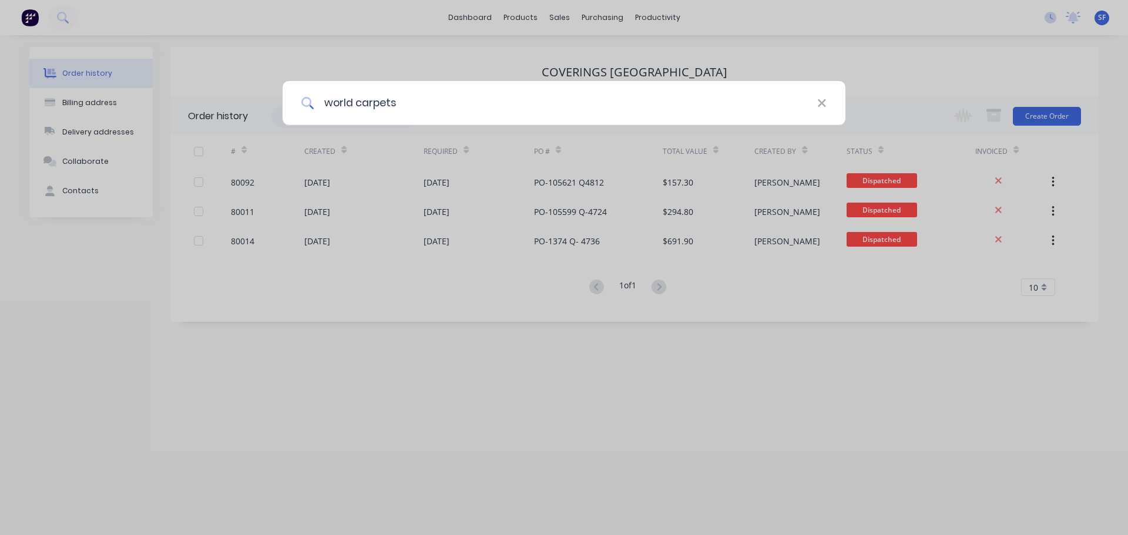
type input "world carpets"
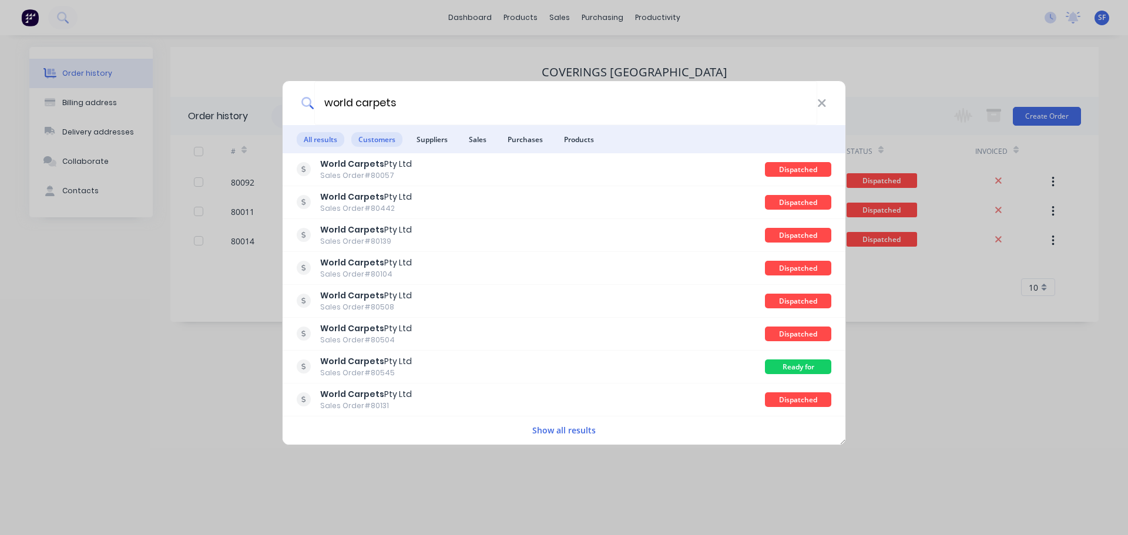
click at [383, 134] on span "Customers" at bounding box center [376, 139] width 51 height 15
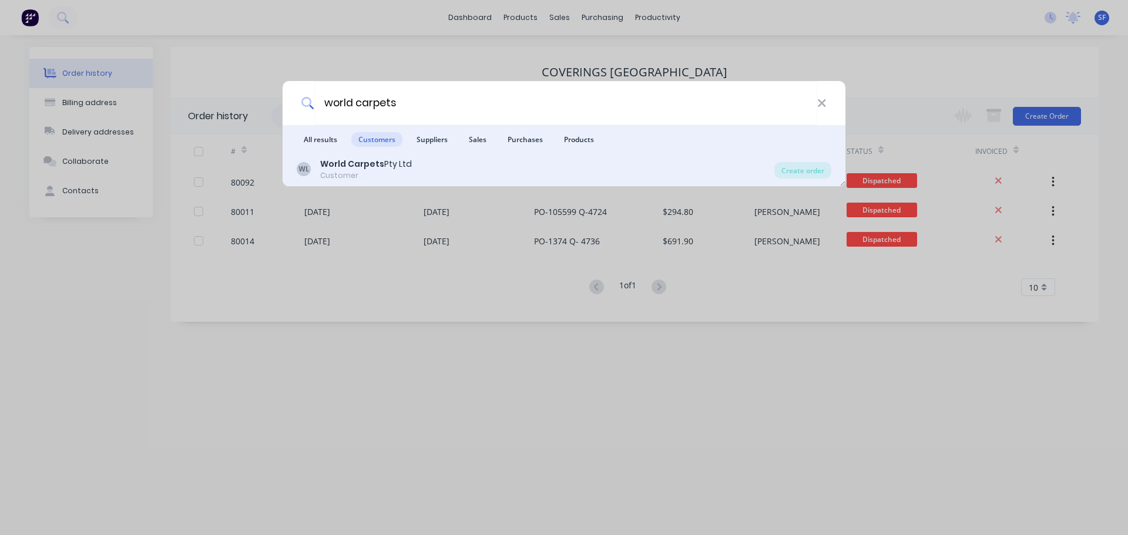
click at [383, 160] on div "World Carpets Pty Ltd" at bounding box center [366, 164] width 92 height 12
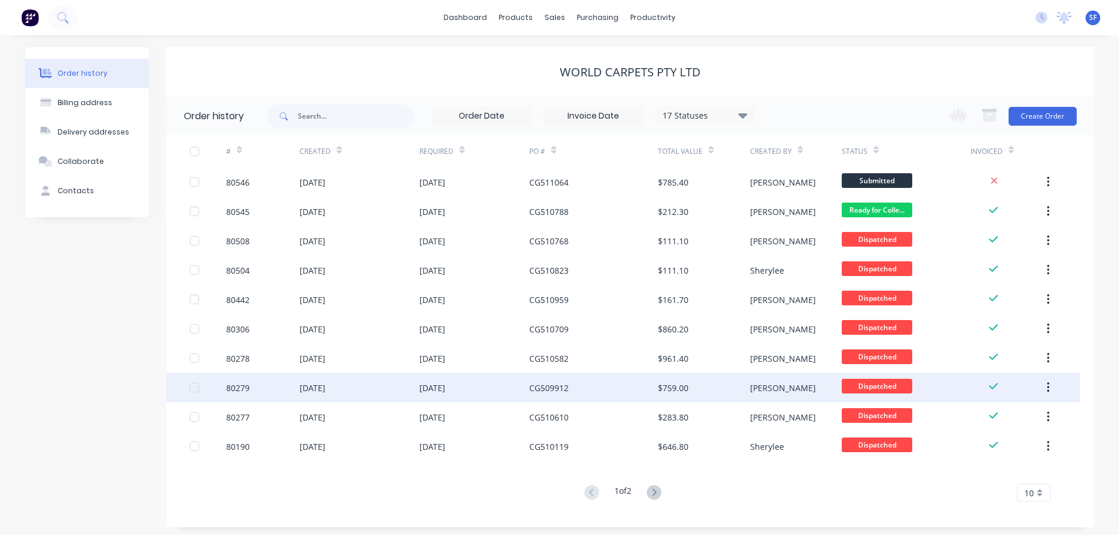
click at [584, 382] on div "CG509912" at bounding box center [593, 387] width 129 height 29
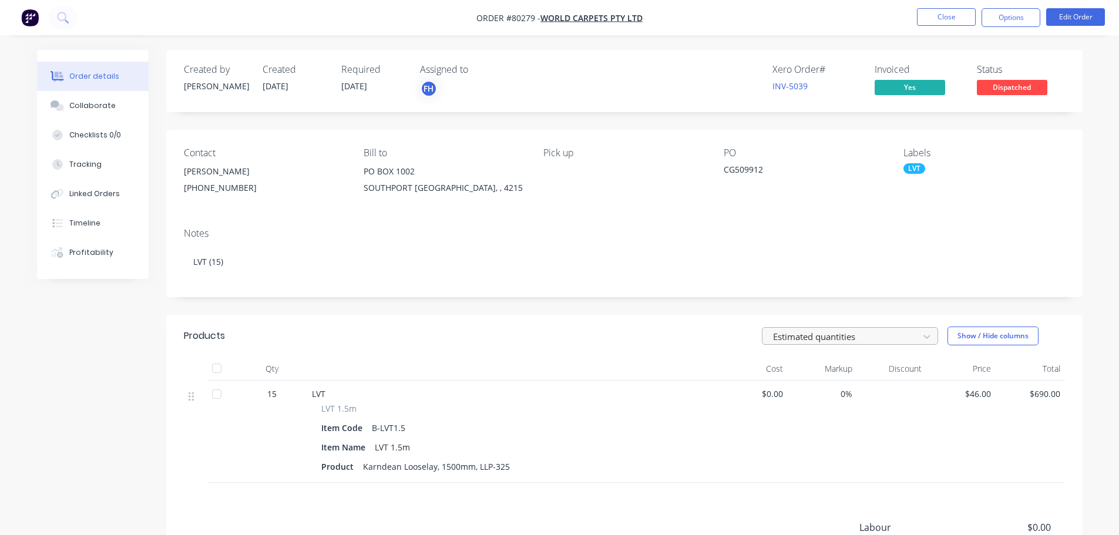
scroll to position [157, 0]
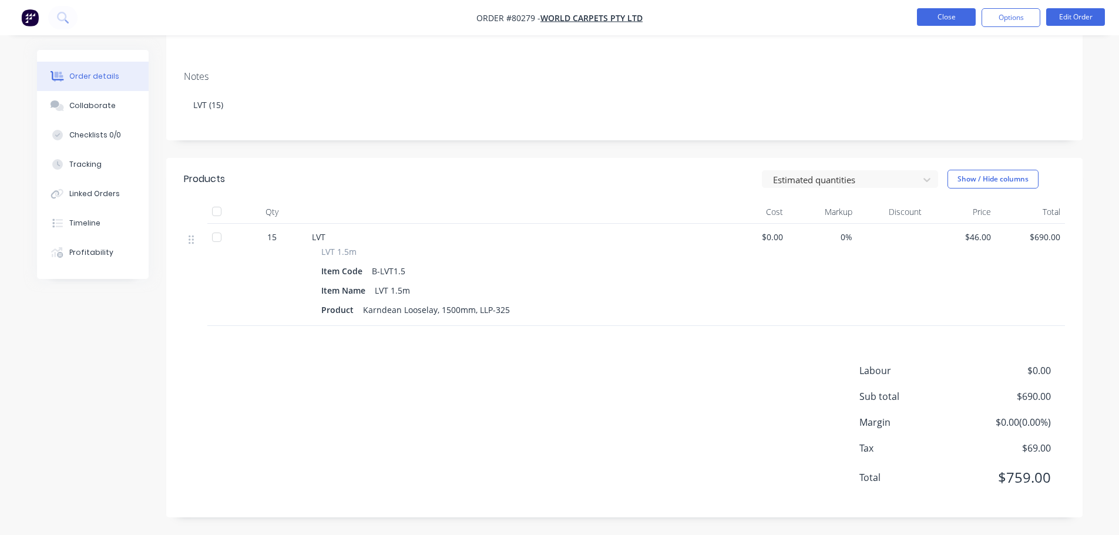
click at [955, 14] on button "Close" at bounding box center [946, 17] width 59 height 18
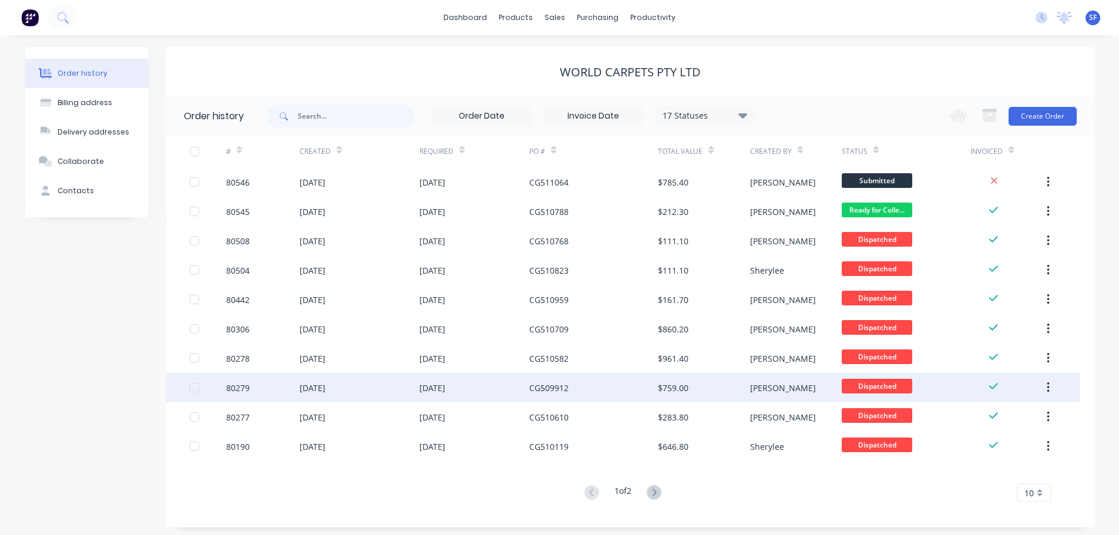
click at [583, 391] on div "CG509912" at bounding box center [593, 387] width 129 height 29
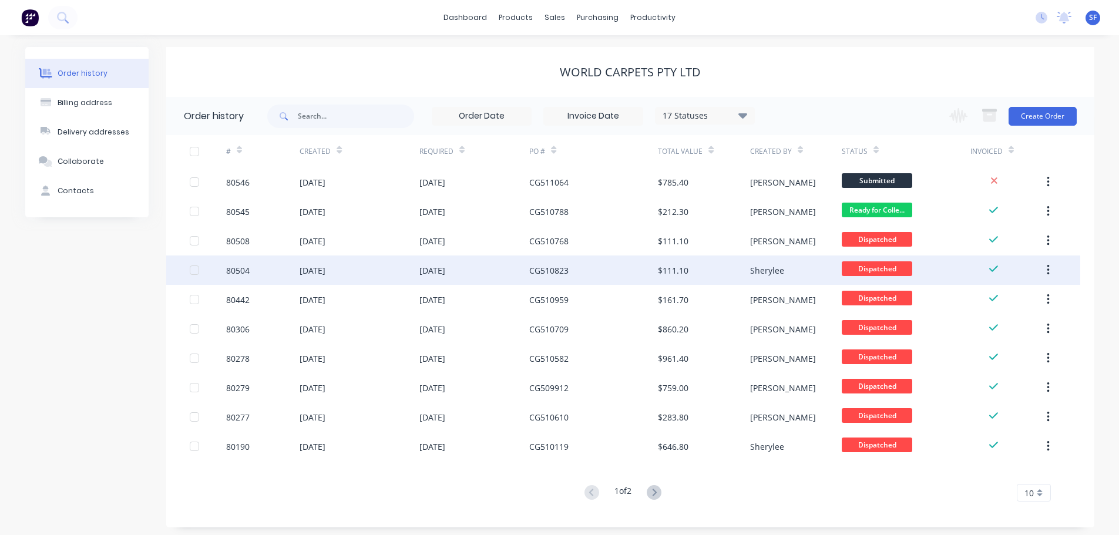
click at [445, 269] on div "[DATE]" at bounding box center [432, 270] width 26 height 12
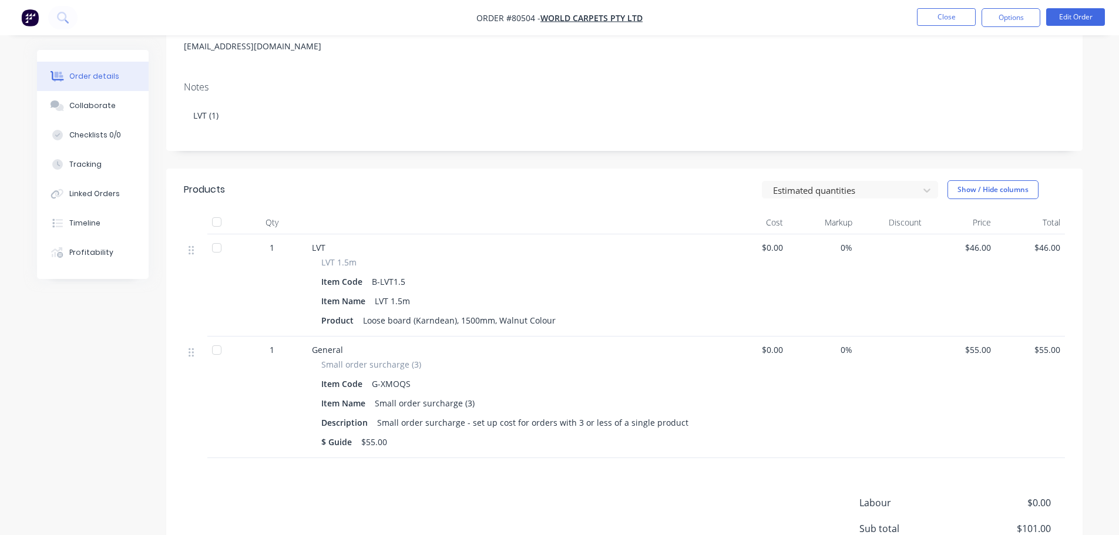
scroll to position [176, 0]
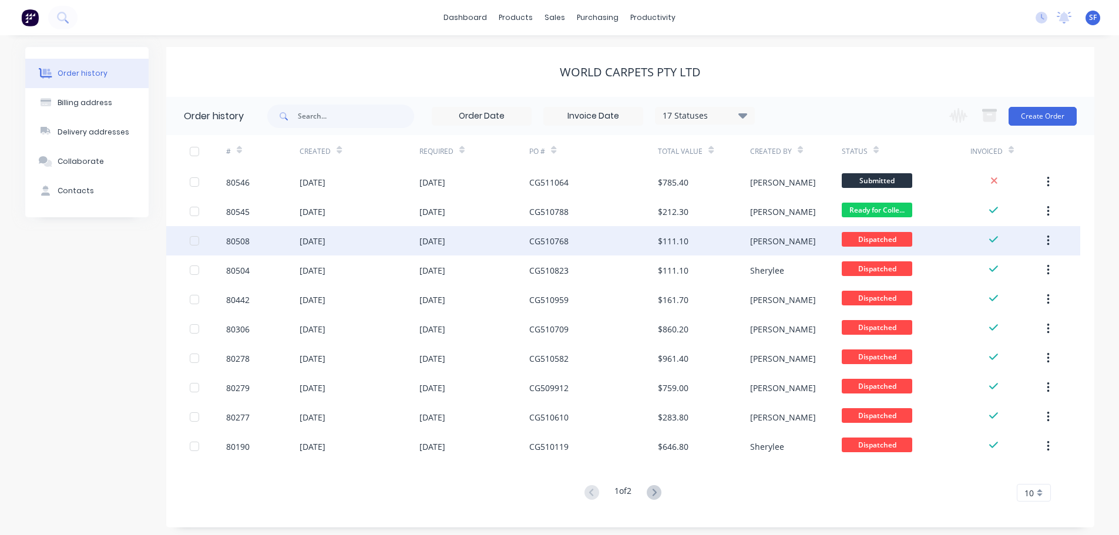
click at [416, 243] on div "[DATE]" at bounding box center [358, 240] width 119 height 29
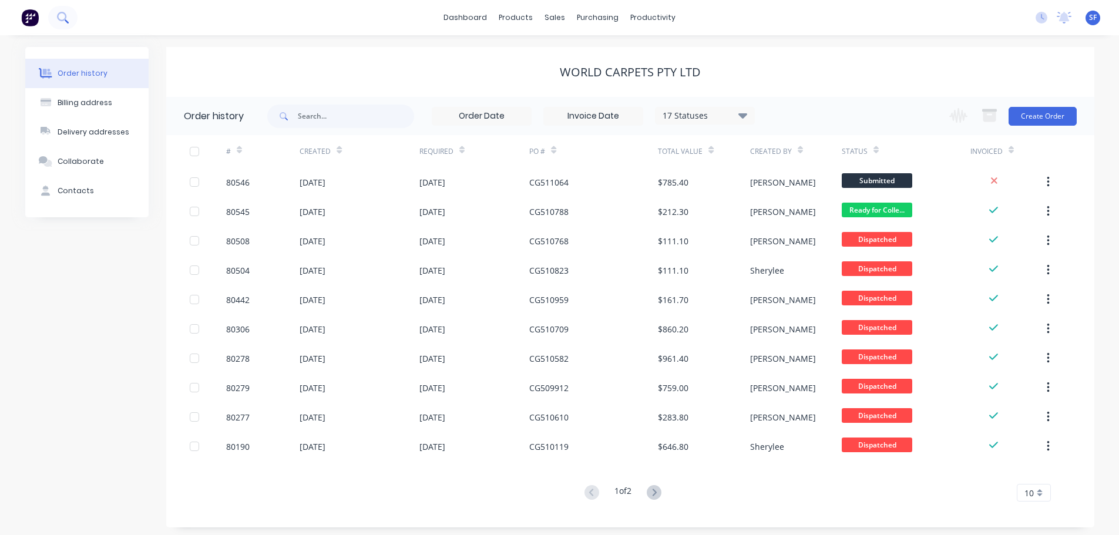
click at [61, 15] on icon at bounding box center [62, 17] width 11 height 11
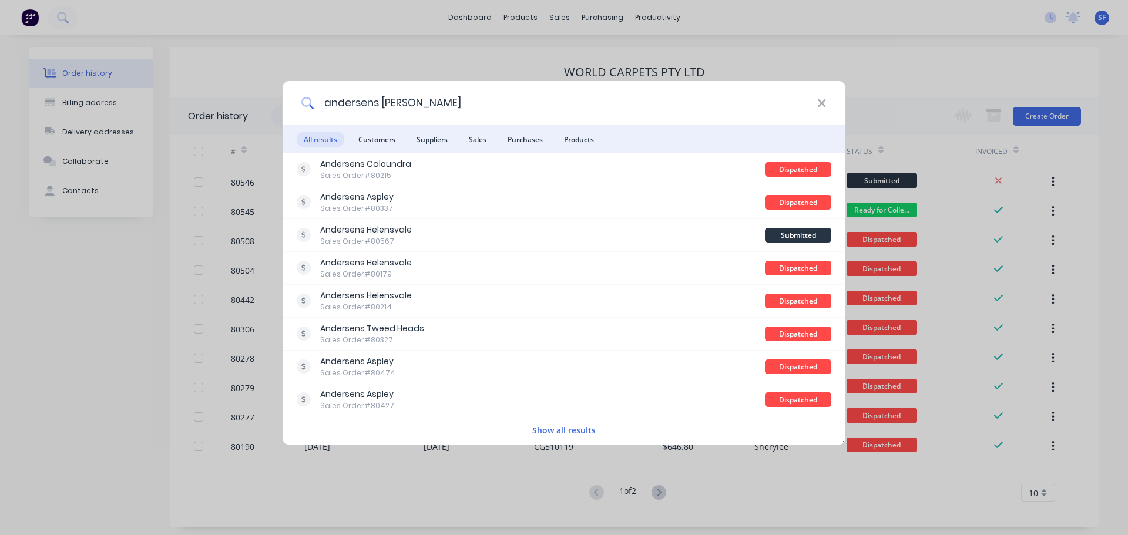
type input "andersens [PERSON_NAME]"
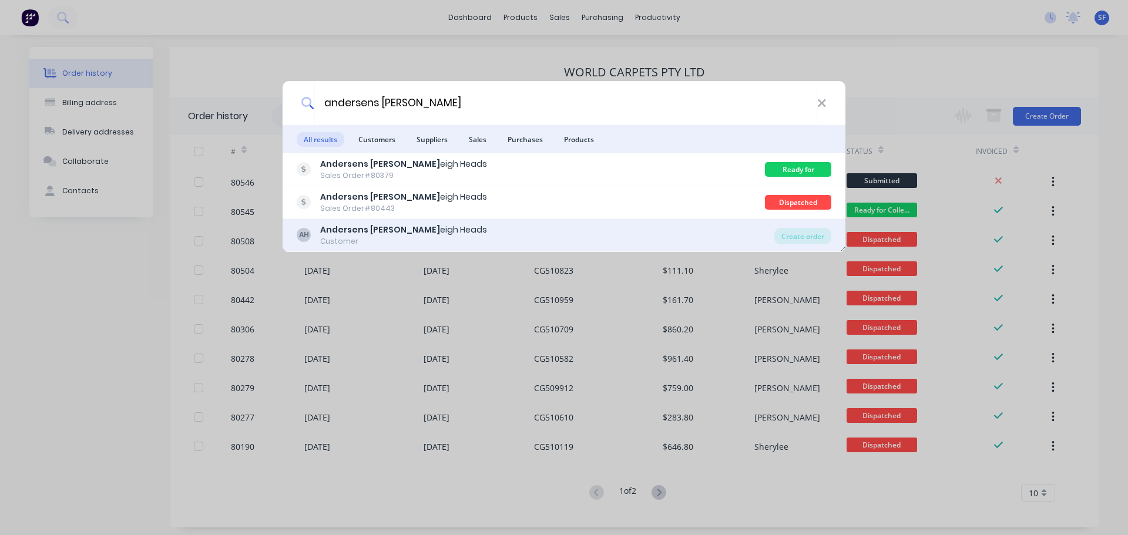
click at [363, 228] on b "Andersens [PERSON_NAME]" at bounding box center [380, 230] width 120 height 12
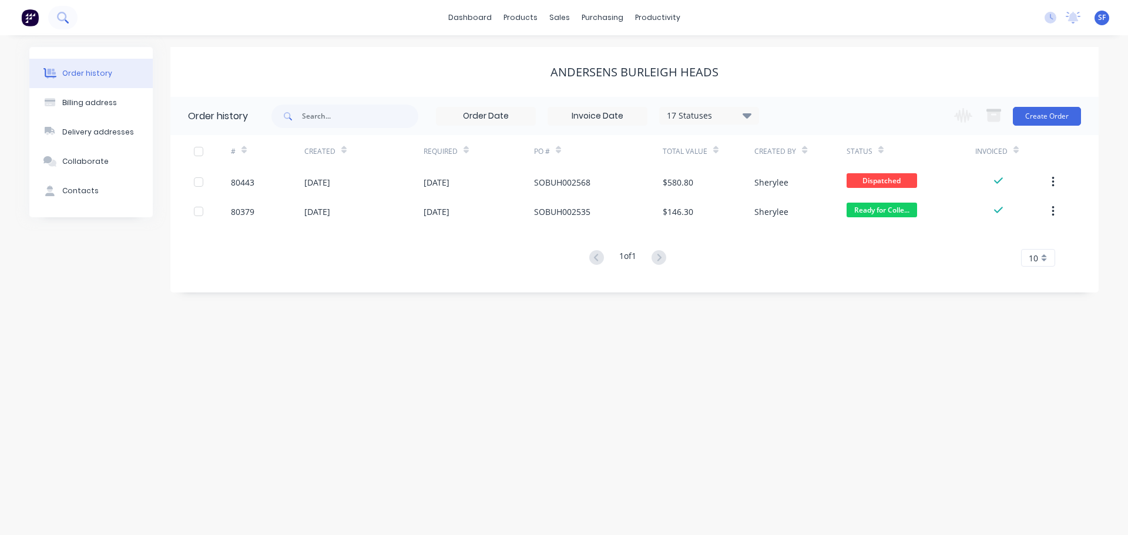
click at [65, 16] on icon at bounding box center [61, 16] width 9 height 9
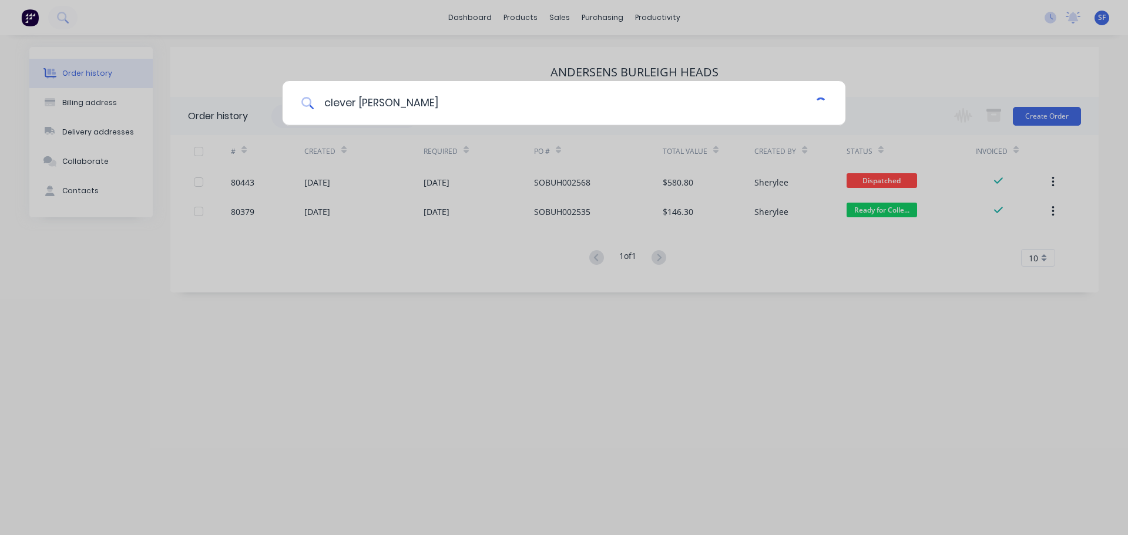
type input "clever [PERSON_NAME]"
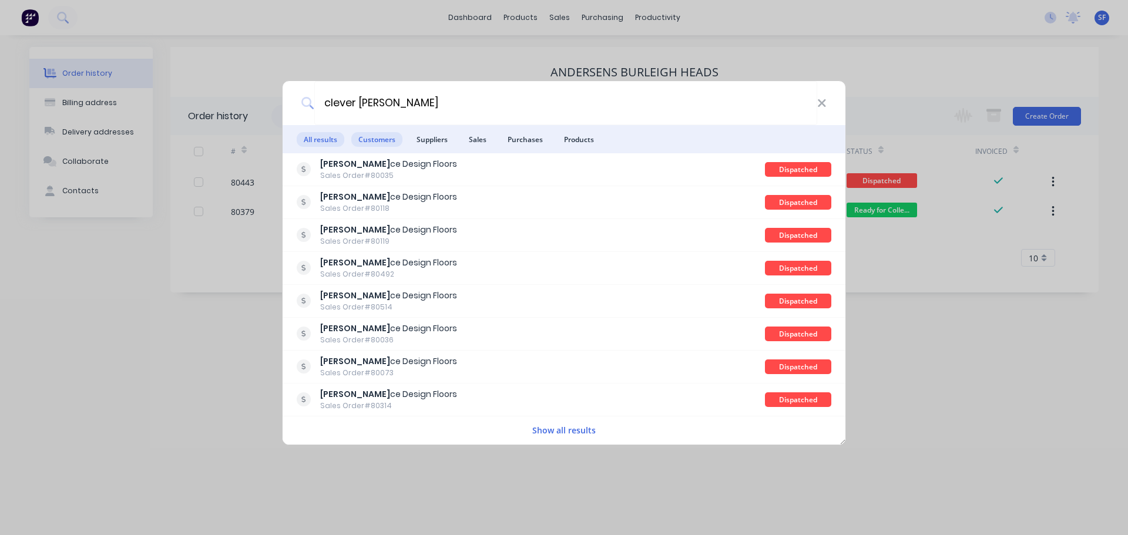
click at [384, 137] on span "Customers" at bounding box center [376, 139] width 51 height 15
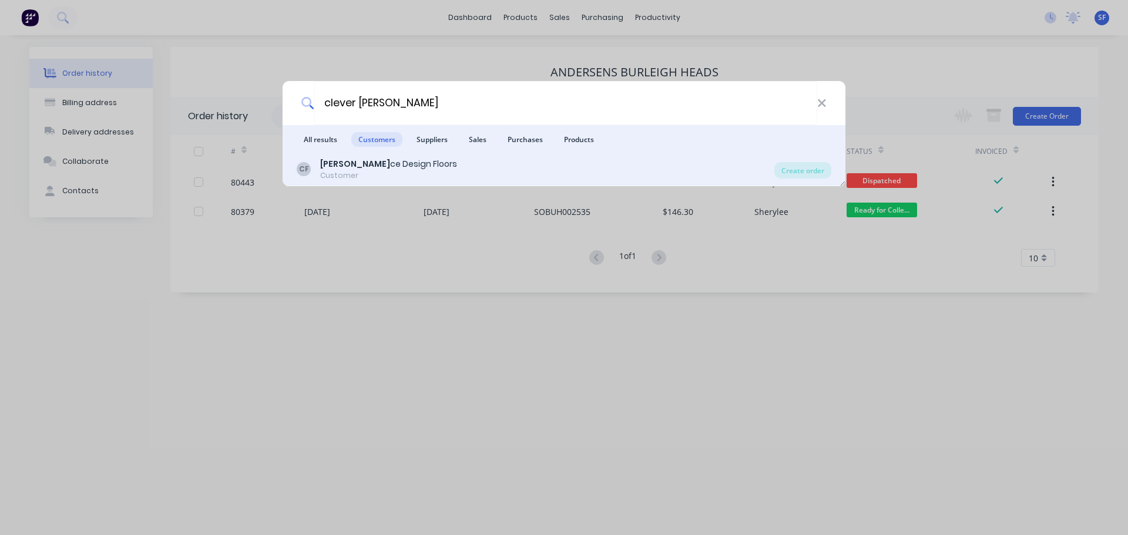
click at [379, 169] on div "Clever [PERSON_NAME] Design Floors" at bounding box center [388, 164] width 137 height 12
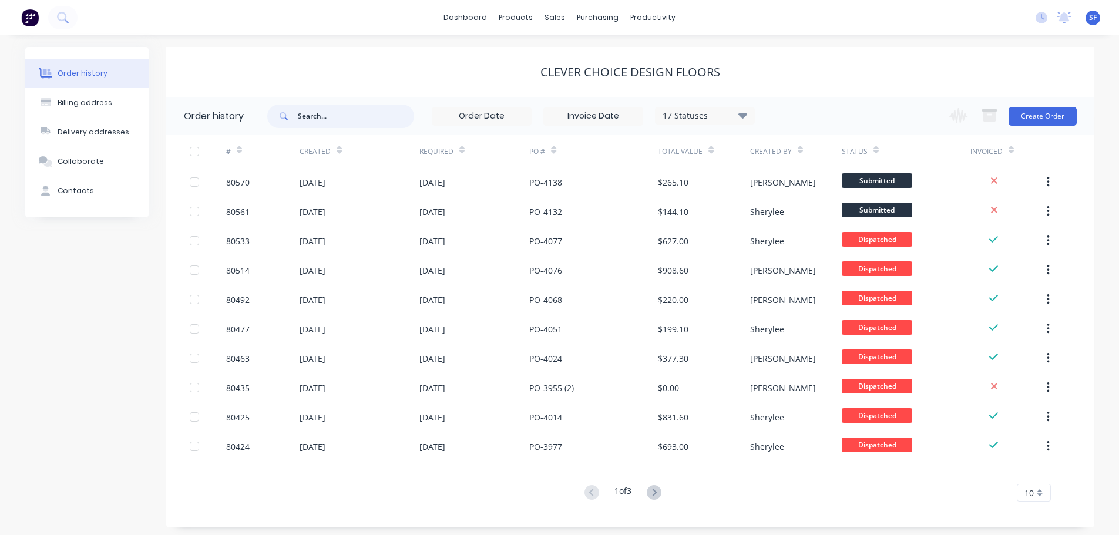
click at [338, 119] on input "text" at bounding box center [356, 116] width 116 height 23
type input "3767"
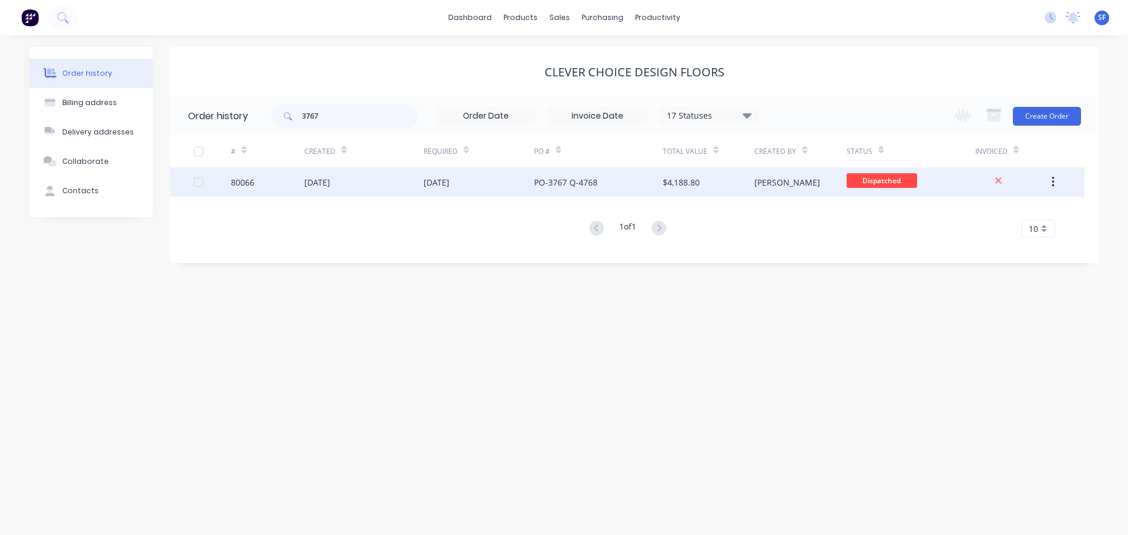
click at [548, 180] on div "PO-3767 Q-4768" at bounding box center [565, 182] width 63 height 12
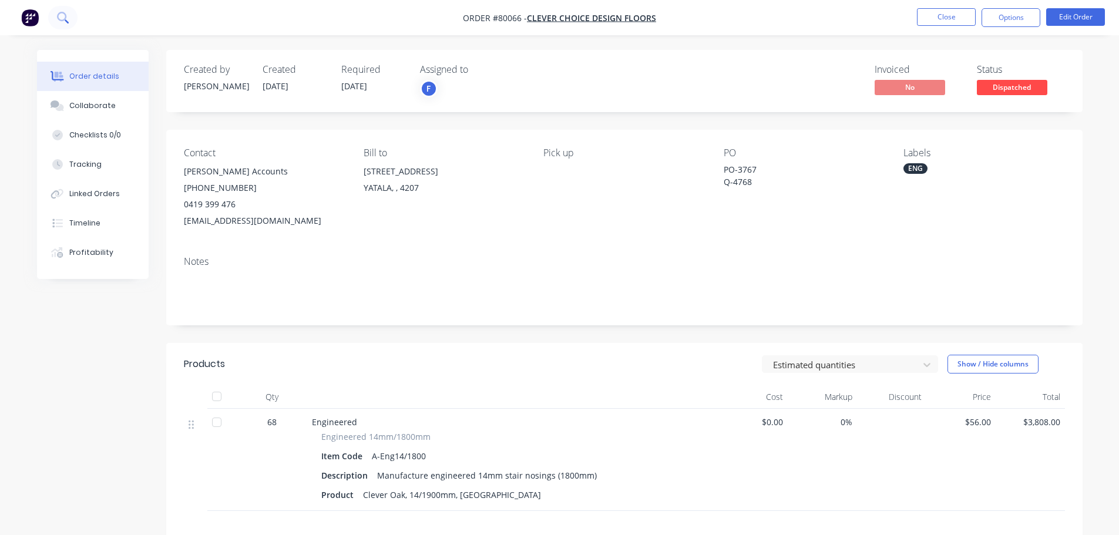
click at [64, 18] on icon at bounding box center [62, 17] width 11 height 11
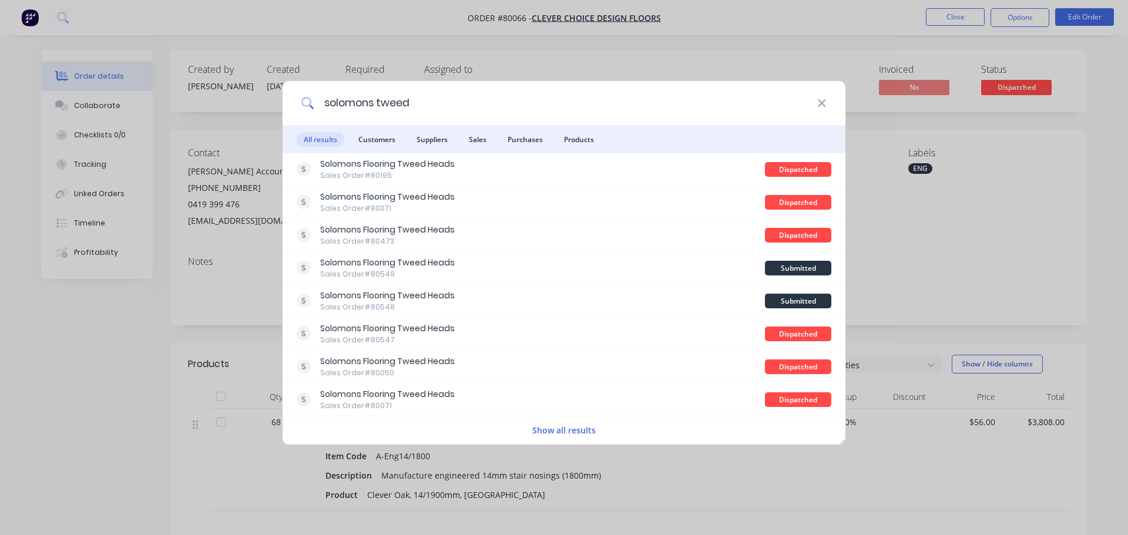
type input "solomons tweed"
click at [378, 137] on span "Customers" at bounding box center [376, 139] width 51 height 15
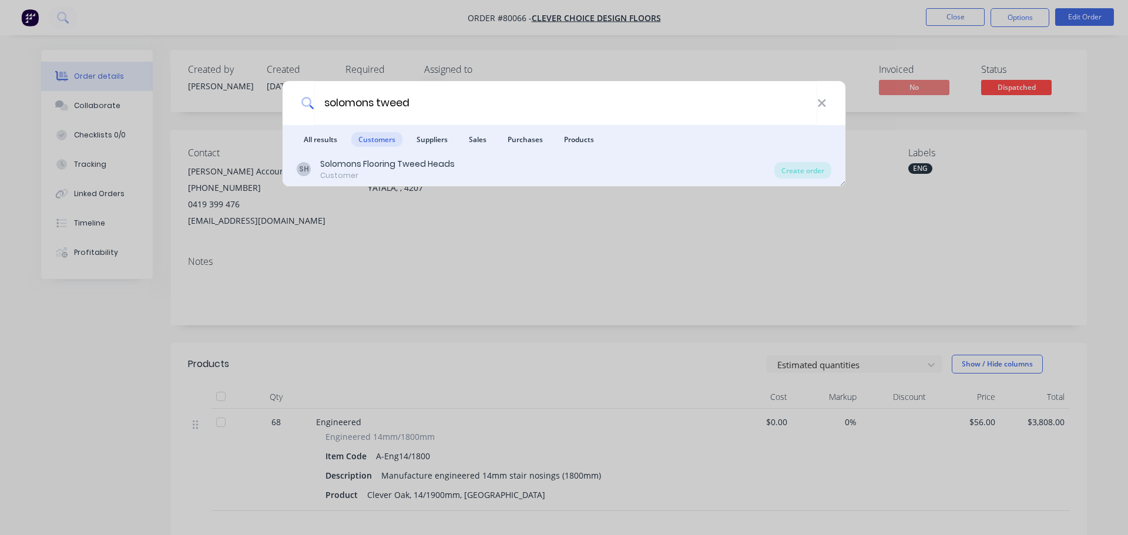
click at [390, 164] on div "Solomons Flooring Tweed Heads" at bounding box center [387, 164] width 134 height 12
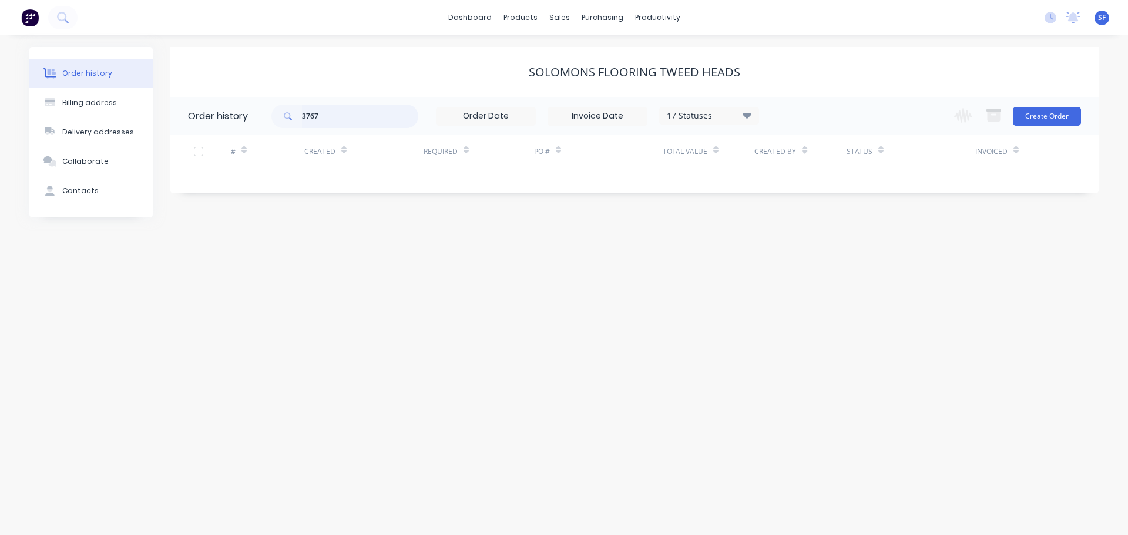
click at [330, 119] on input "3767" at bounding box center [360, 116] width 116 height 23
type input "3"
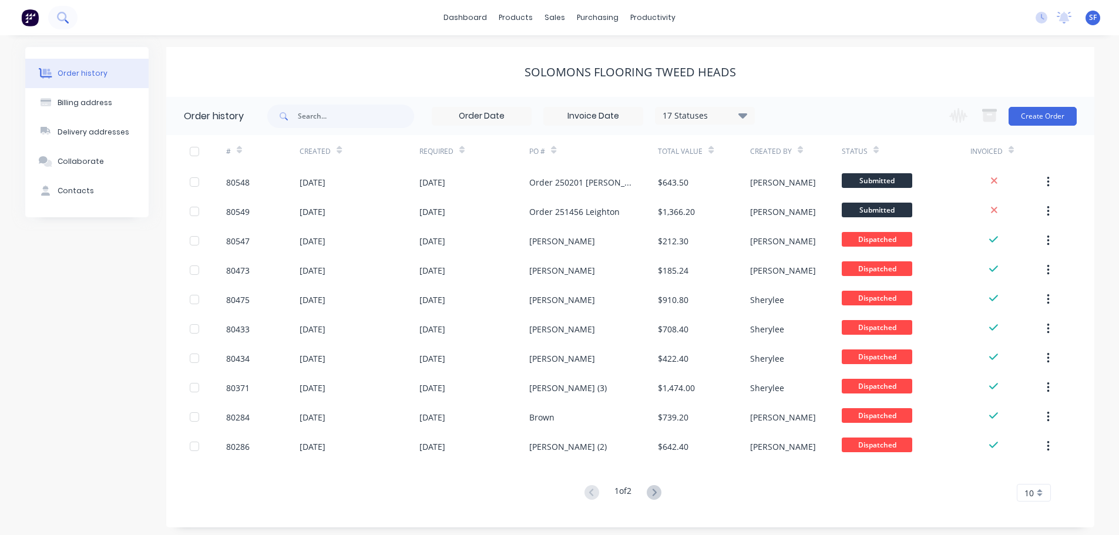
click at [66, 12] on icon at bounding box center [62, 17] width 11 height 11
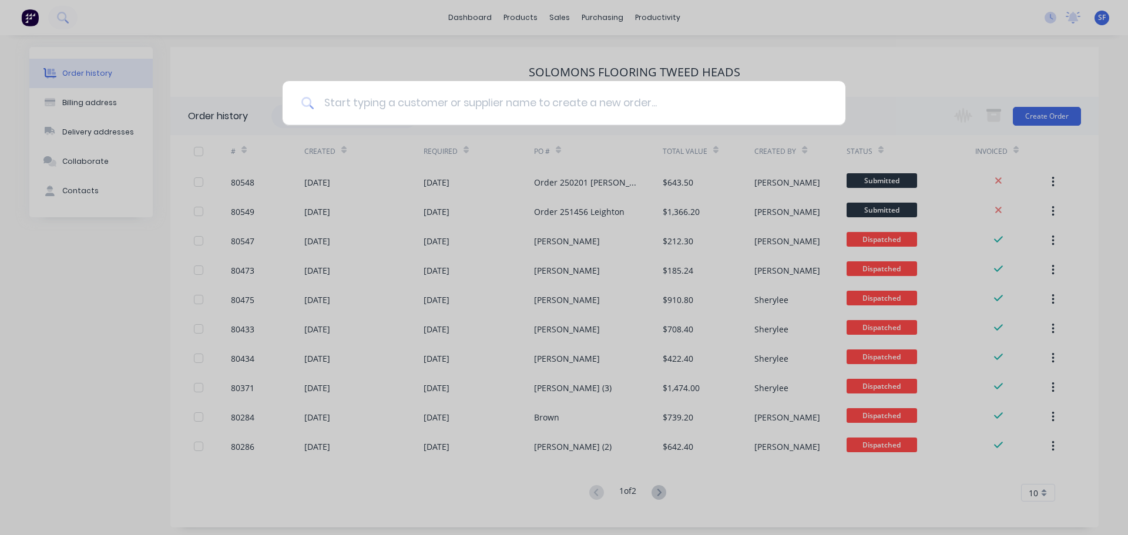
click at [361, 105] on input at bounding box center [570, 103] width 512 height 44
type input "80511"
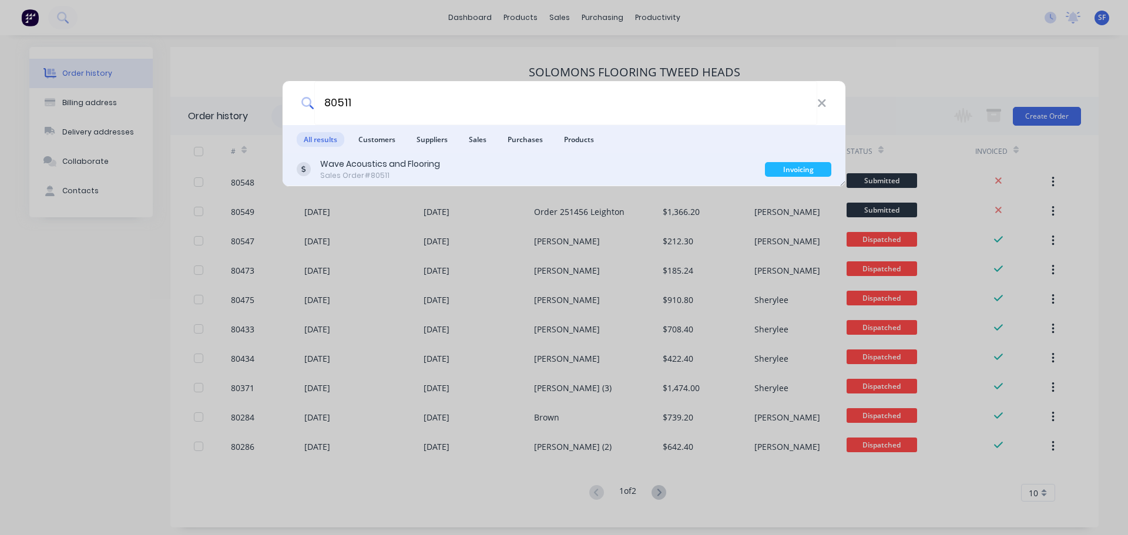
click at [404, 177] on div "Sales Order #80511" at bounding box center [380, 175] width 120 height 11
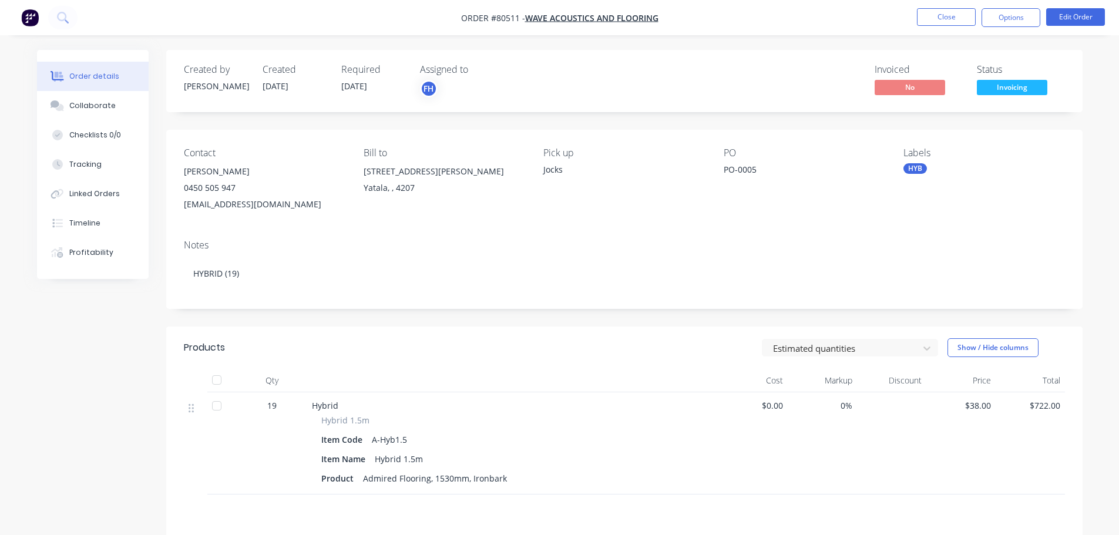
click at [1004, 86] on span "Invoicing" at bounding box center [1012, 87] width 70 height 15
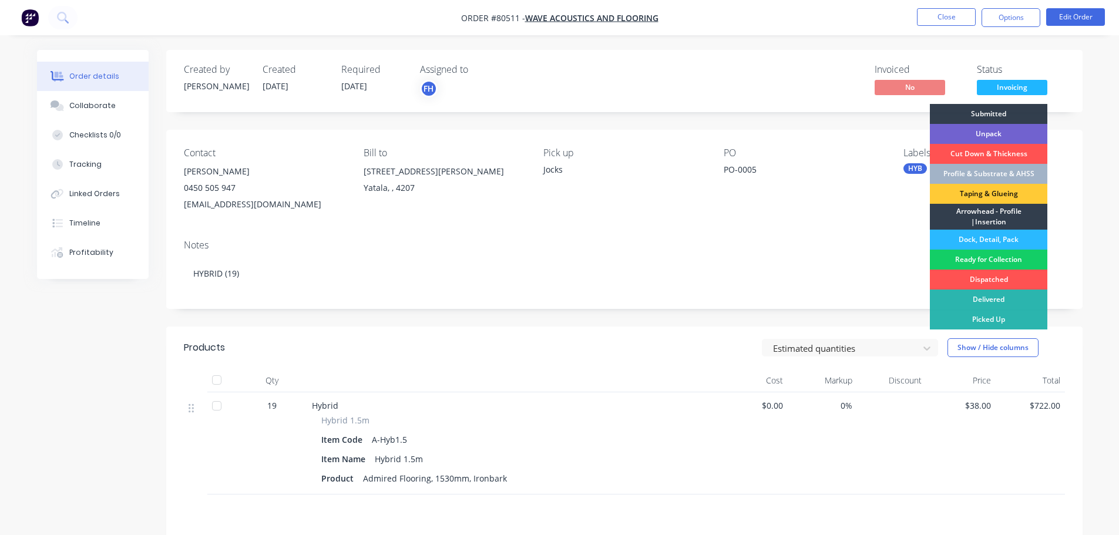
click at [980, 256] on div "Ready for Collection" at bounding box center [988, 260] width 117 height 20
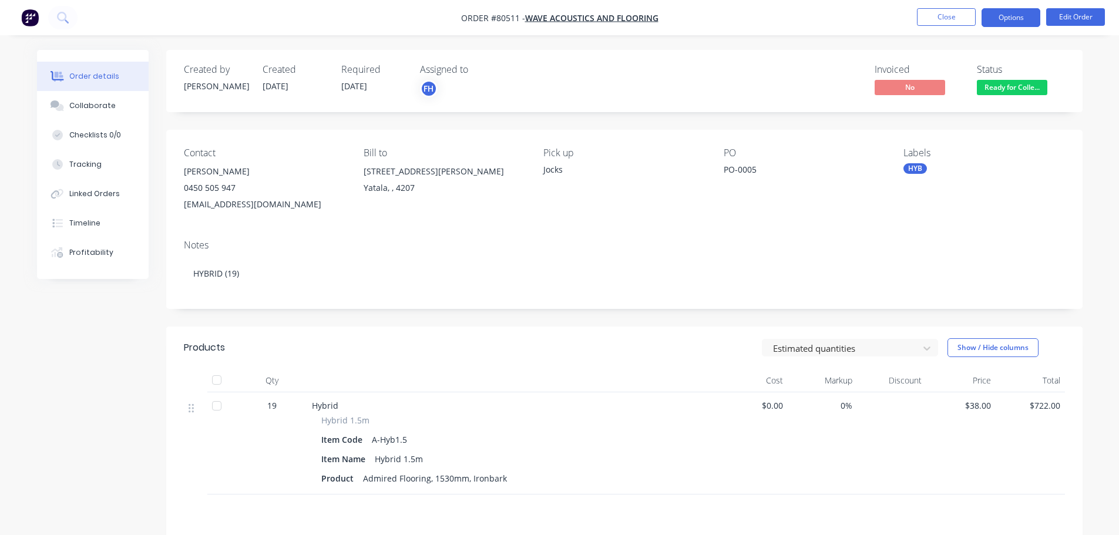
click at [1008, 16] on button "Options" at bounding box center [1010, 17] width 59 height 19
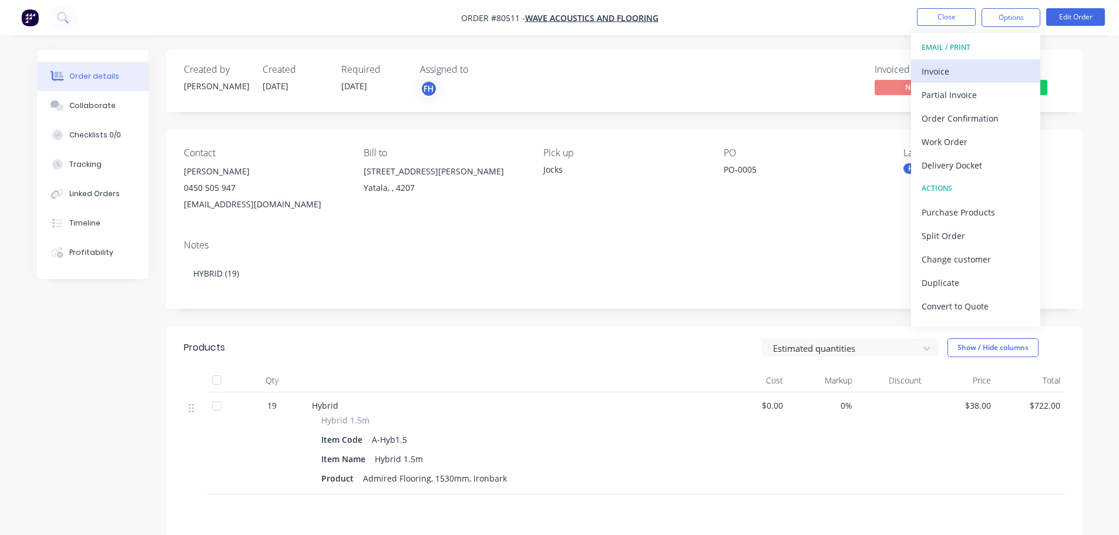
click at [963, 69] on div "Invoice" at bounding box center [975, 71] width 108 height 17
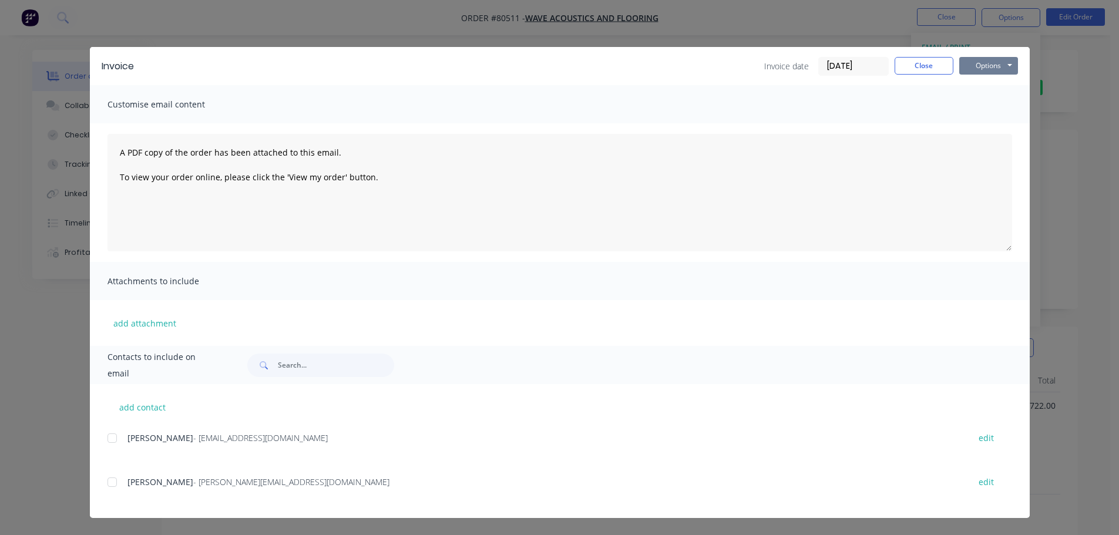
click at [985, 60] on button "Options" at bounding box center [988, 66] width 59 height 18
click at [984, 105] on button "Print" at bounding box center [996, 105] width 75 height 19
click at [936, 66] on button "Close" at bounding box center [923, 66] width 59 height 18
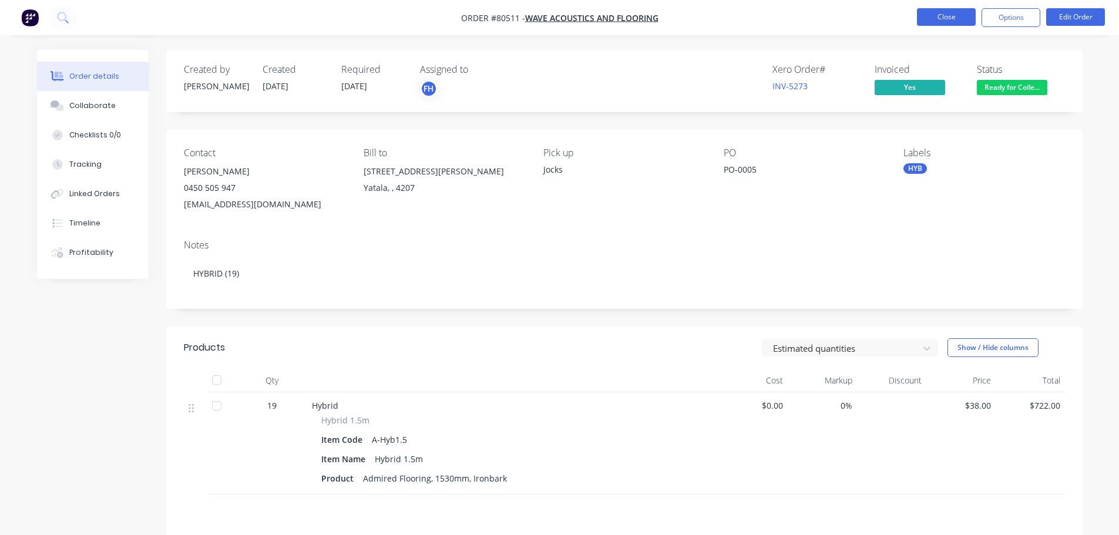
click at [959, 19] on button "Close" at bounding box center [946, 17] width 59 height 18
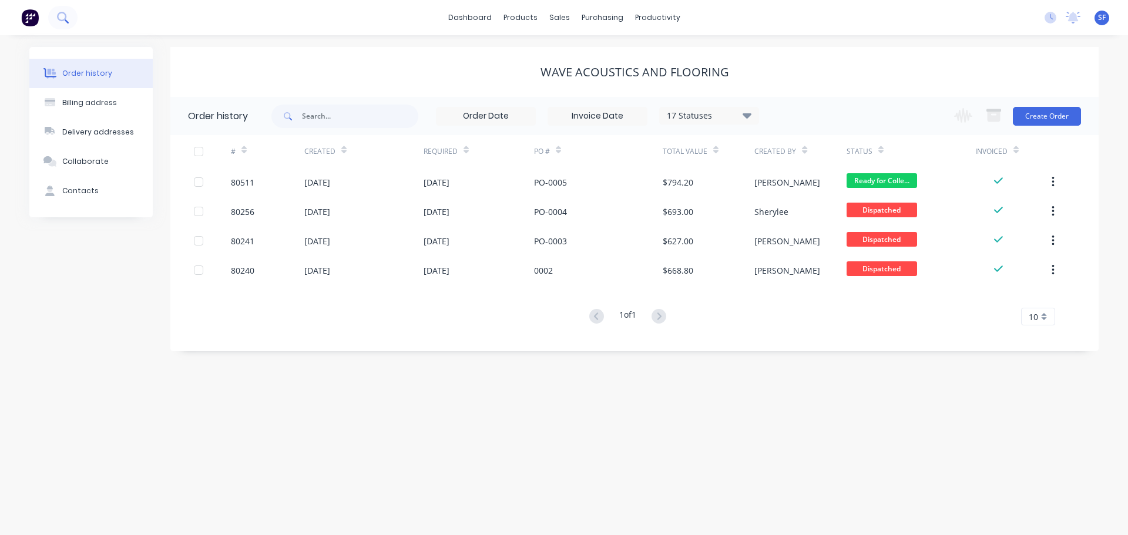
click at [62, 15] on icon at bounding box center [62, 17] width 11 height 11
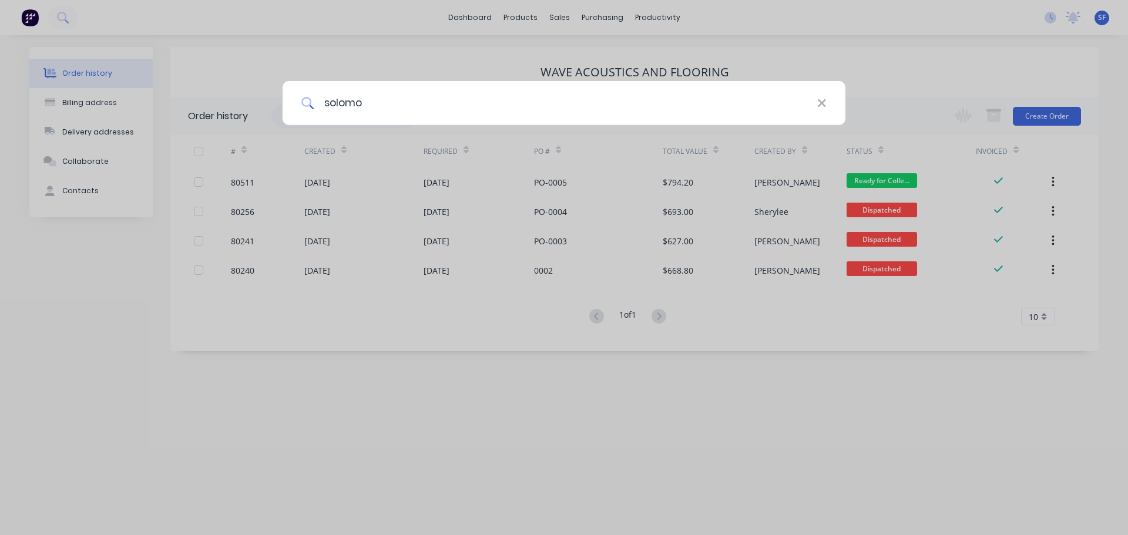
type input "solomo"
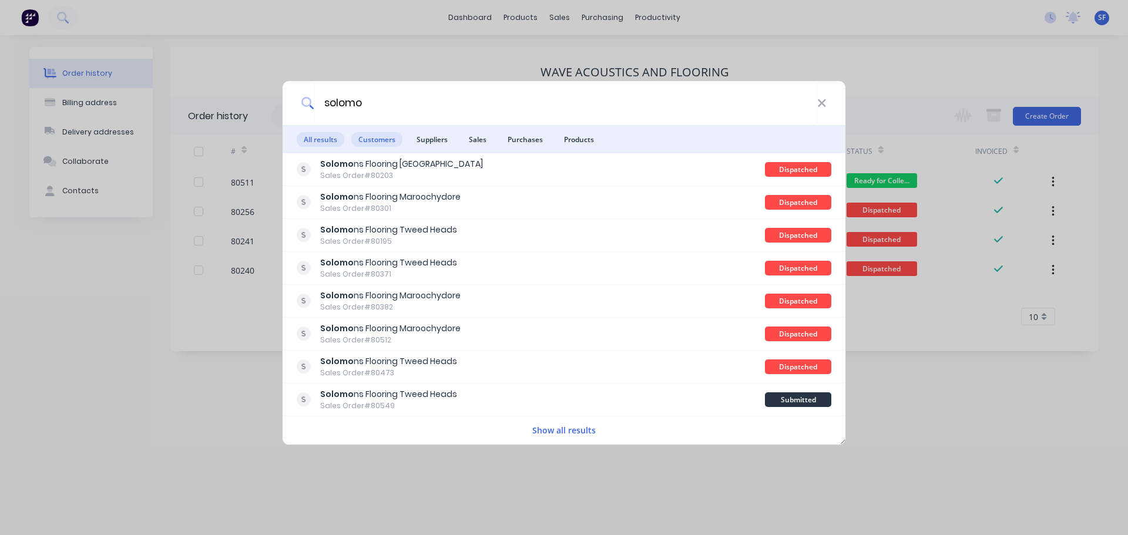
click at [377, 140] on span "Customers" at bounding box center [376, 139] width 51 height 15
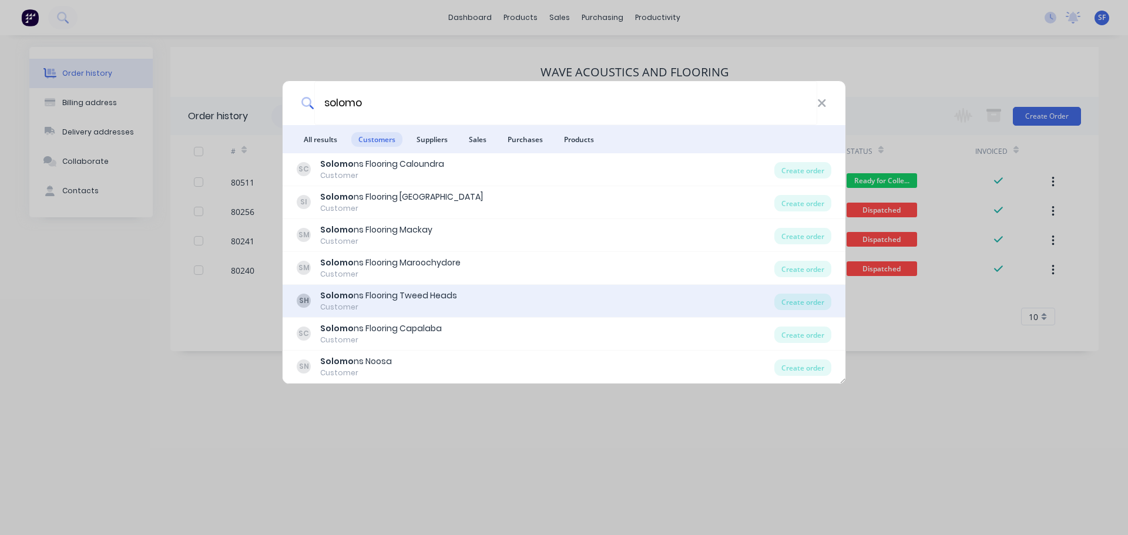
click at [383, 294] on div "Solomo ns Flooring Tweed Heads" at bounding box center [388, 296] width 137 height 12
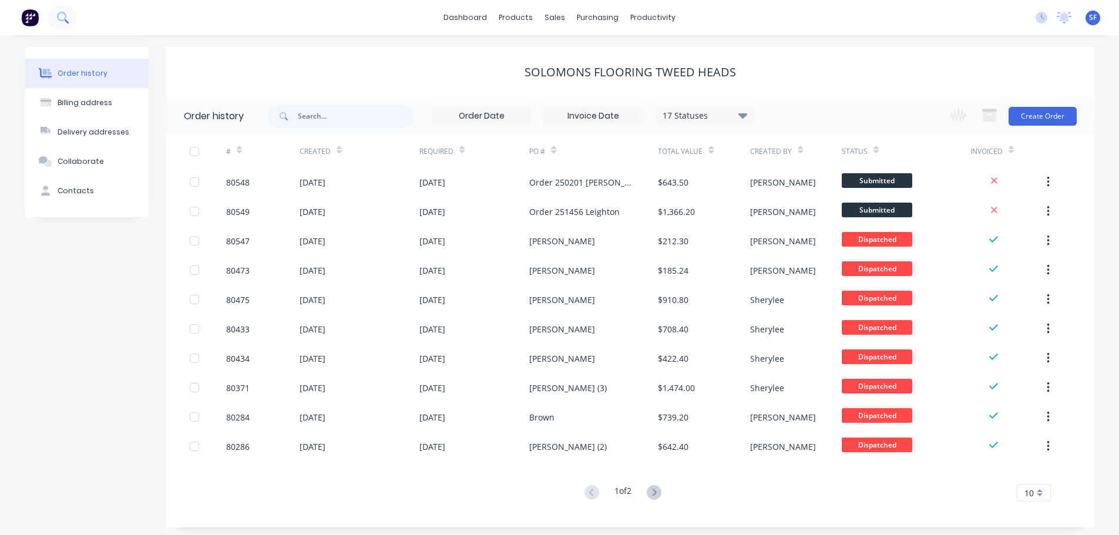
click at [60, 14] on icon at bounding box center [61, 16] width 9 height 9
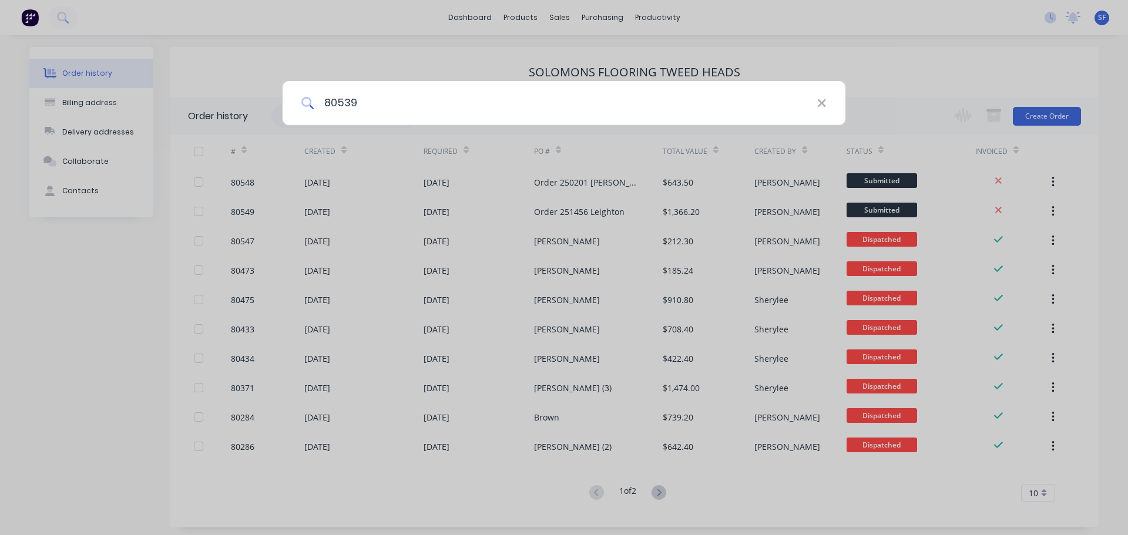
type input "80539"
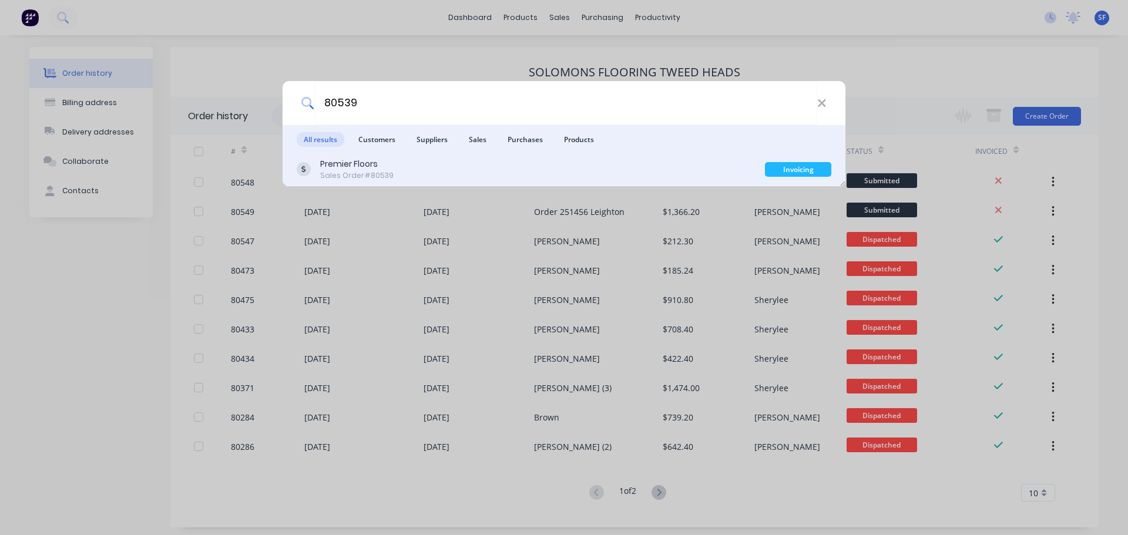
click at [370, 163] on div "Premier Floors" at bounding box center [356, 164] width 73 height 12
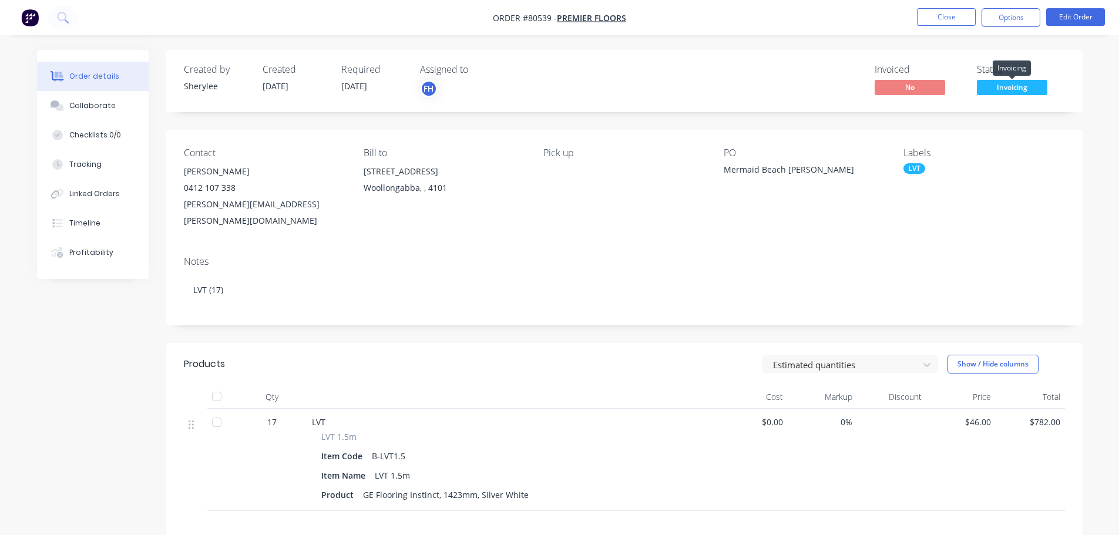
click at [1011, 86] on span "Invoicing" at bounding box center [1012, 87] width 70 height 15
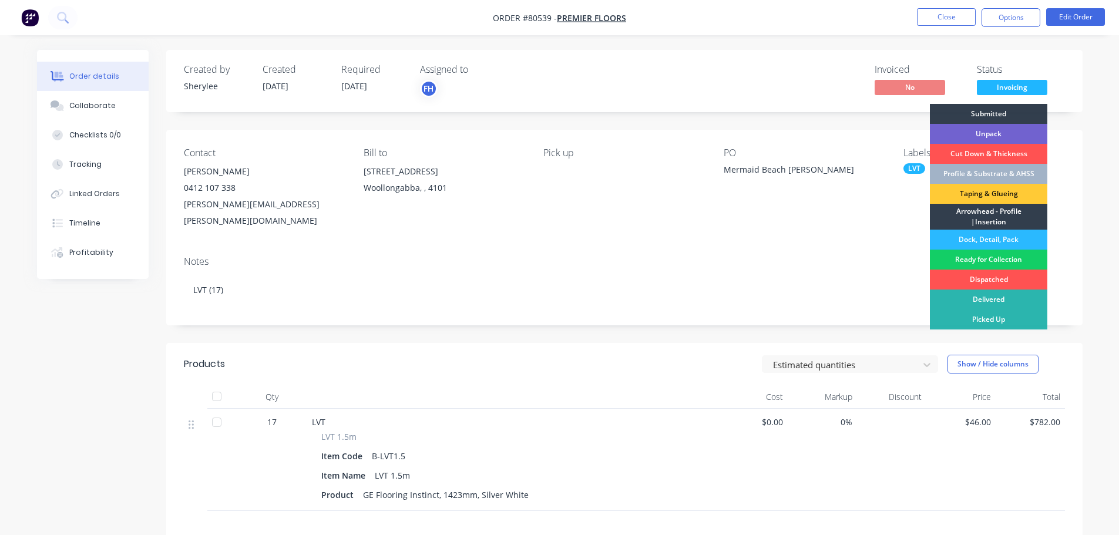
click at [1007, 260] on div "Ready for Collection" at bounding box center [988, 260] width 117 height 20
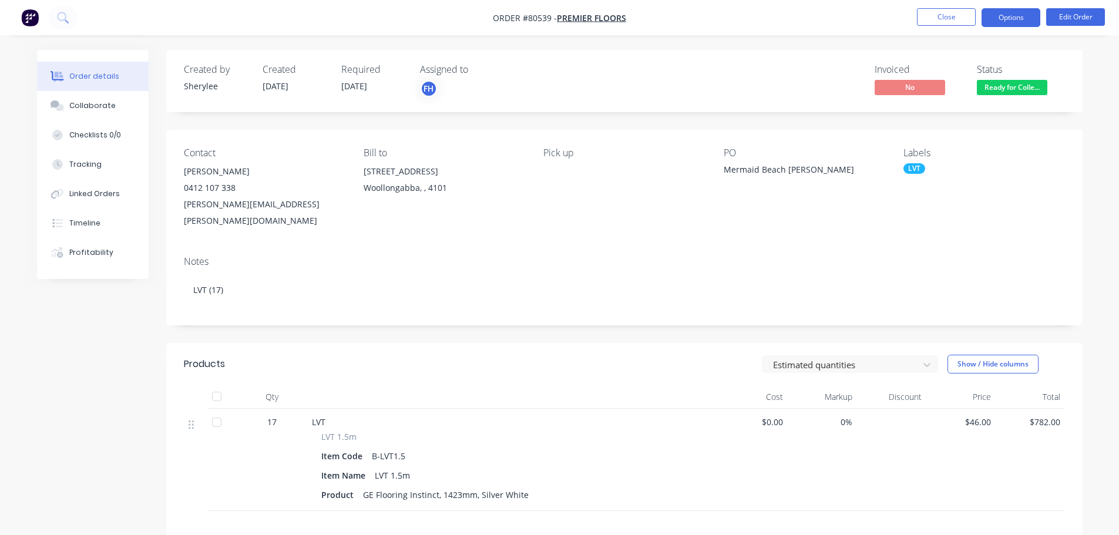
click at [1010, 19] on button "Options" at bounding box center [1010, 17] width 59 height 19
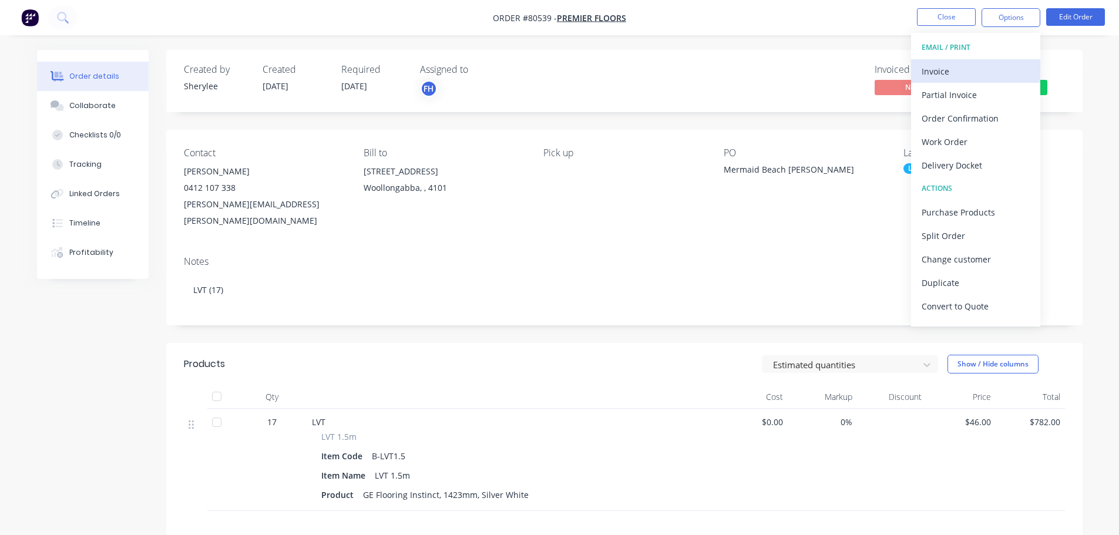
click at [954, 71] on div "Invoice" at bounding box center [975, 71] width 108 height 17
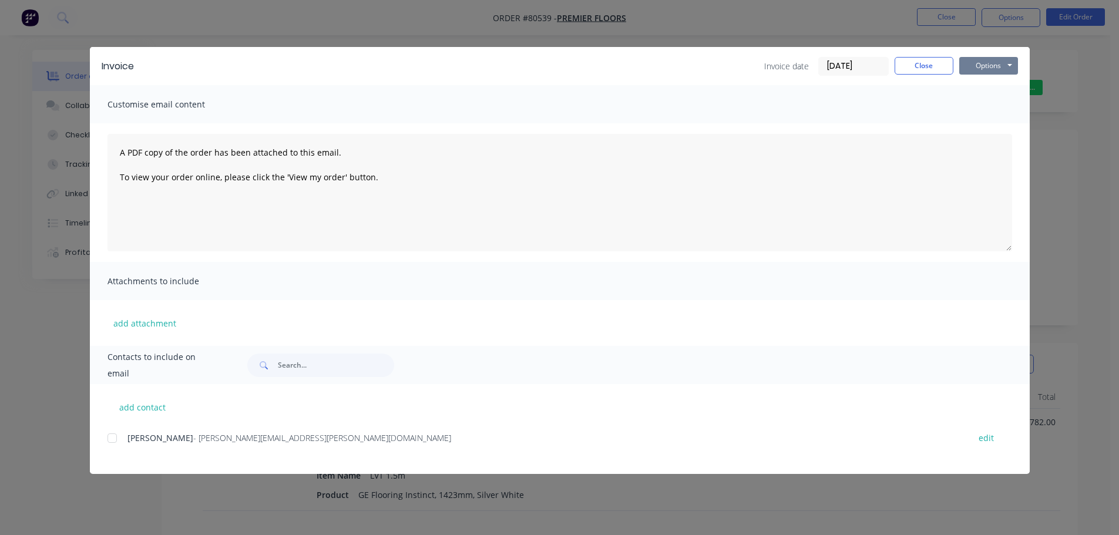
click at [992, 63] on button "Options" at bounding box center [988, 66] width 59 height 18
click at [995, 106] on button "Print" at bounding box center [996, 105] width 75 height 19
click at [930, 63] on button "Close" at bounding box center [923, 66] width 59 height 18
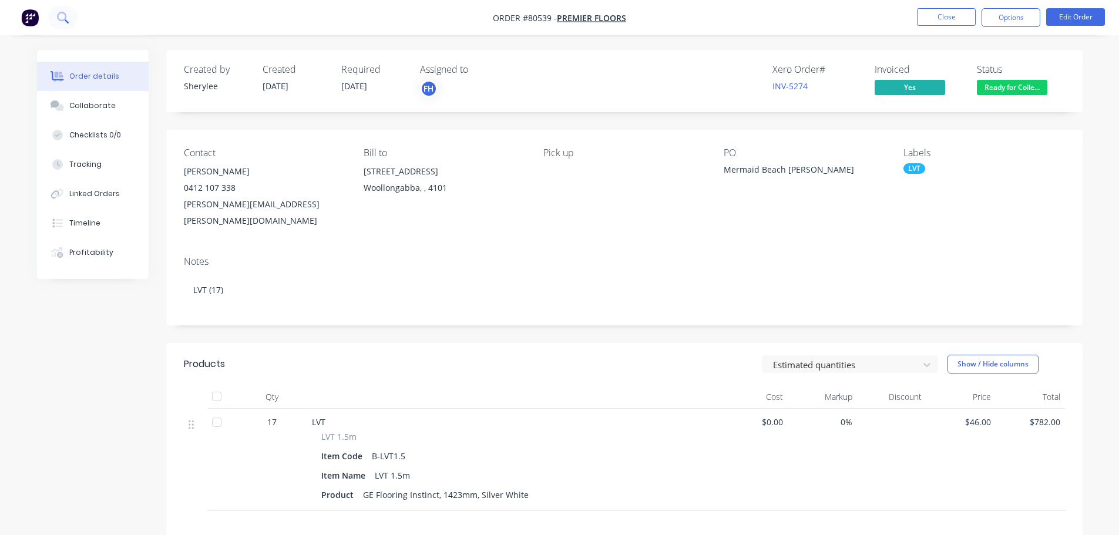
click at [58, 21] on icon at bounding box center [62, 17] width 11 height 11
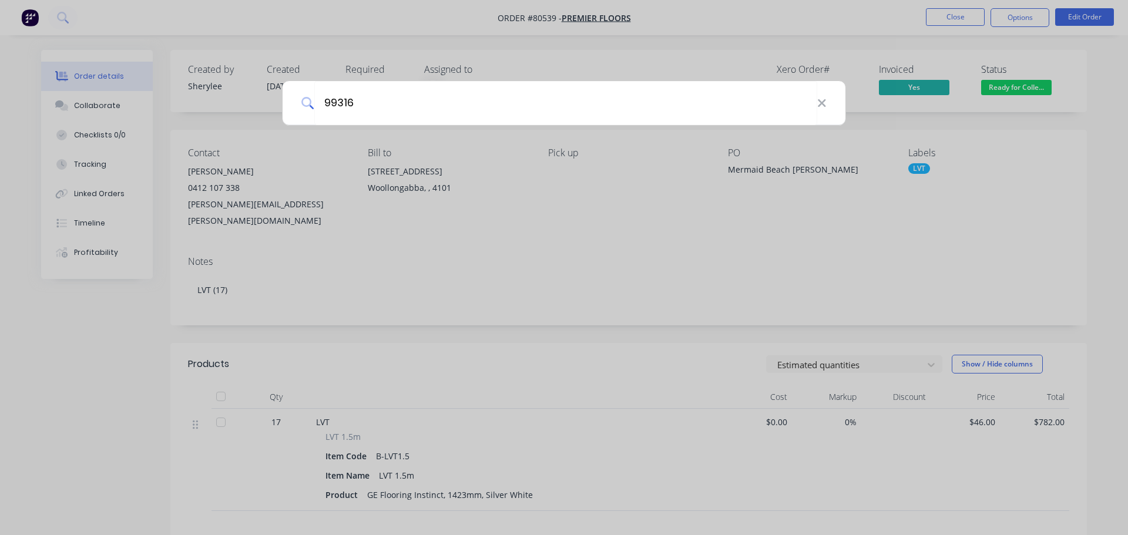
type input "99316"
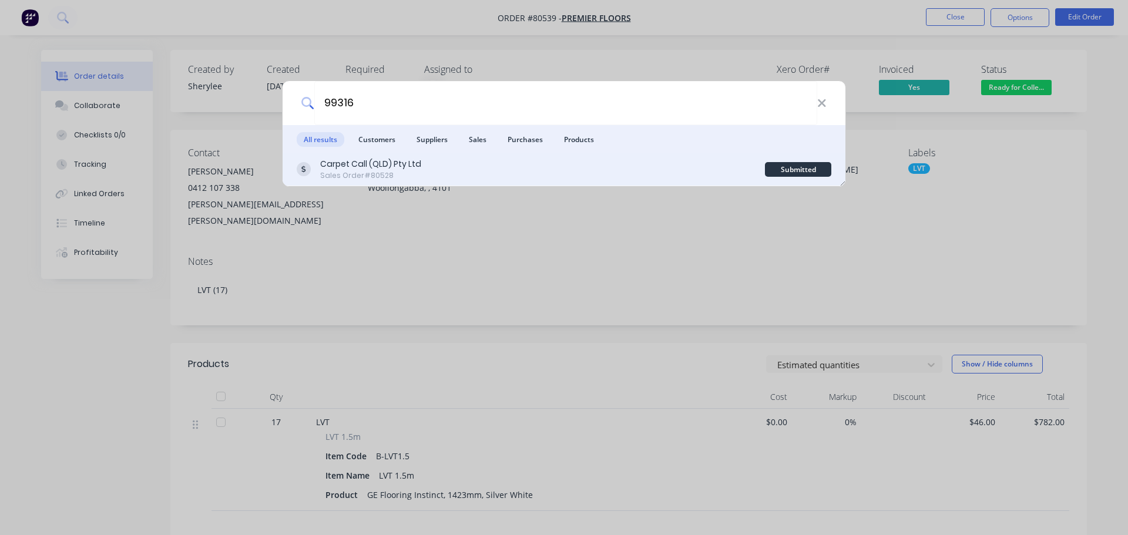
click at [384, 173] on div "Sales Order #80528" at bounding box center [370, 175] width 101 height 11
